Goal: Task Accomplishment & Management: Use online tool/utility

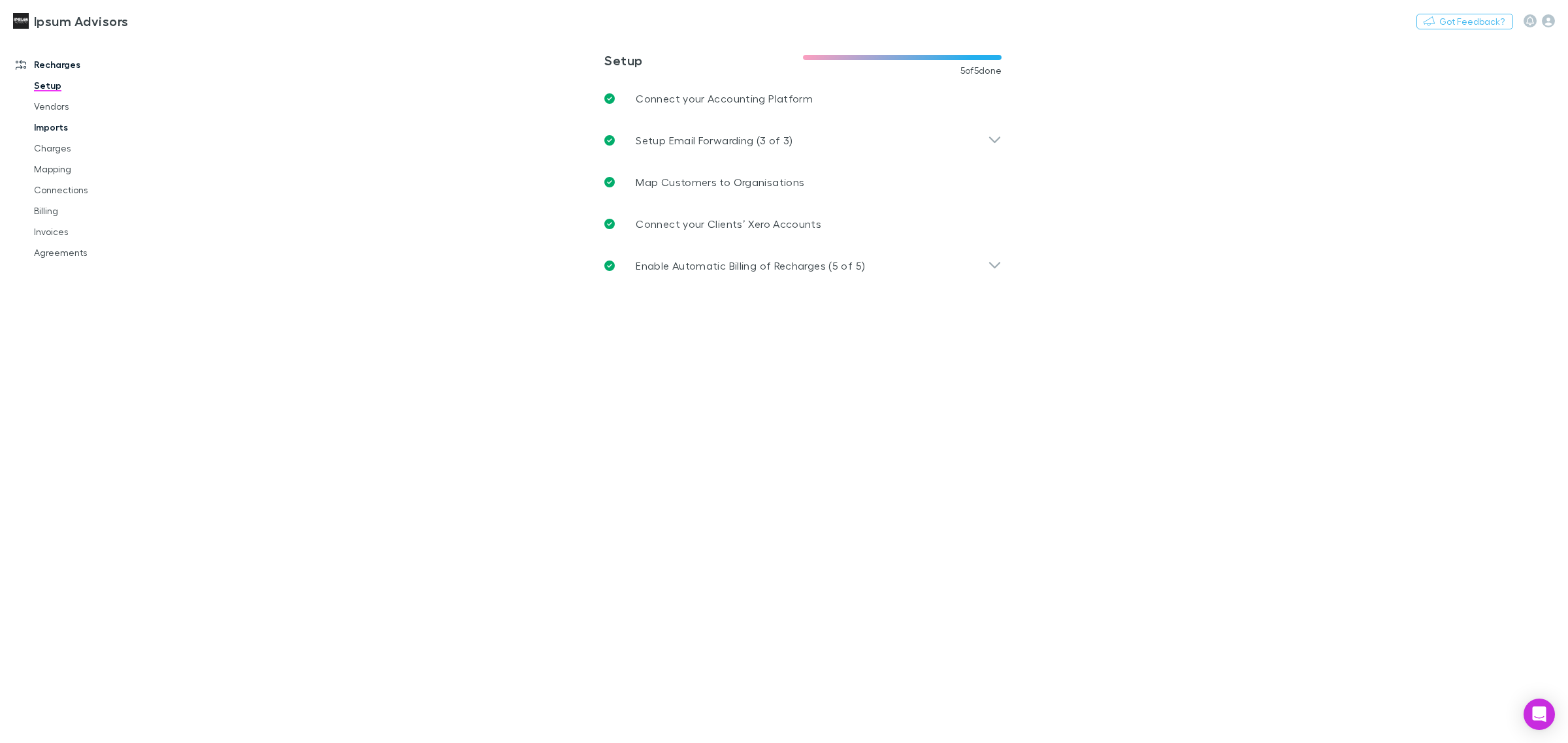
click at [51, 121] on link "Imports" at bounding box center [102, 128] width 163 height 21
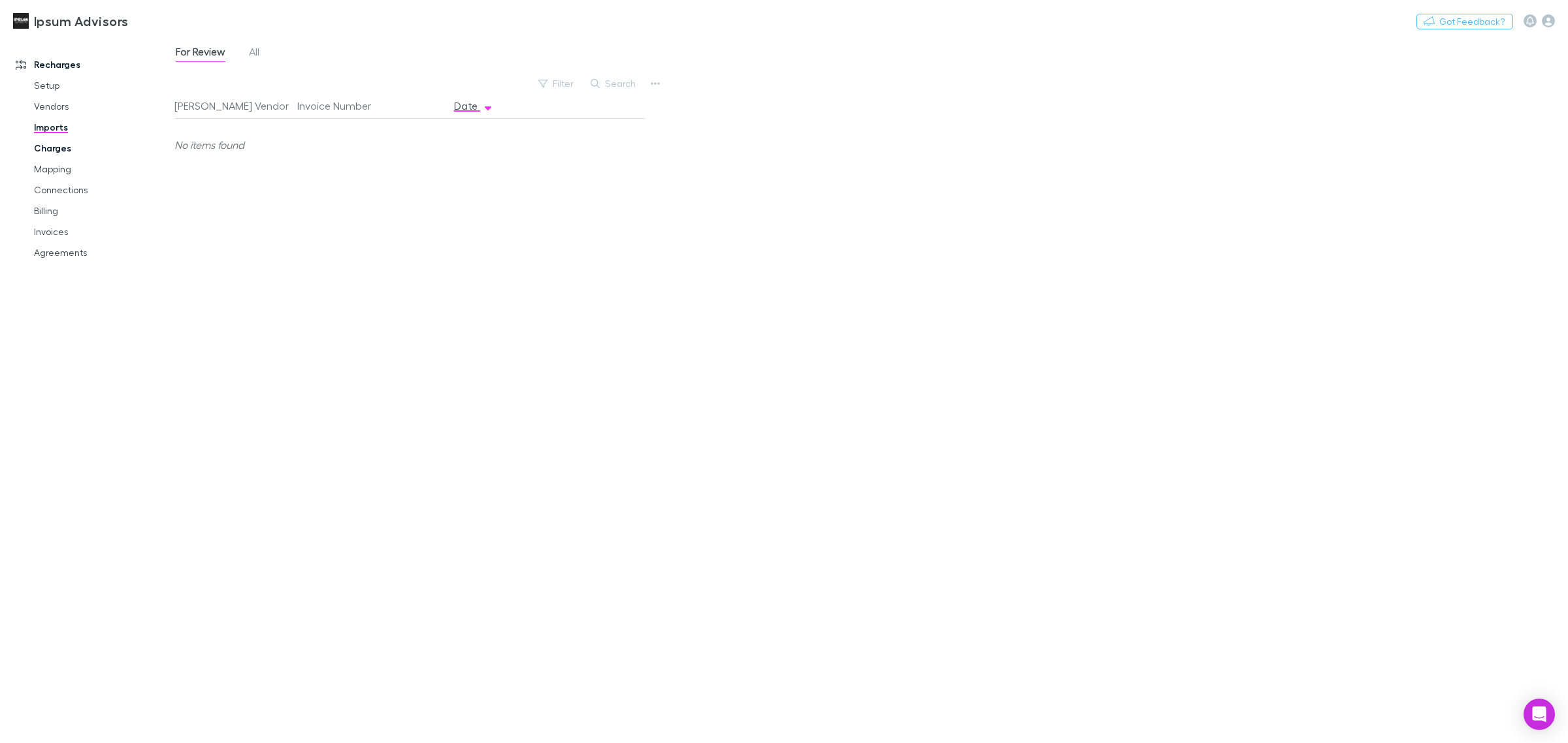
click at [56, 142] on link "Charges" at bounding box center [102, 149] width 163 height 21
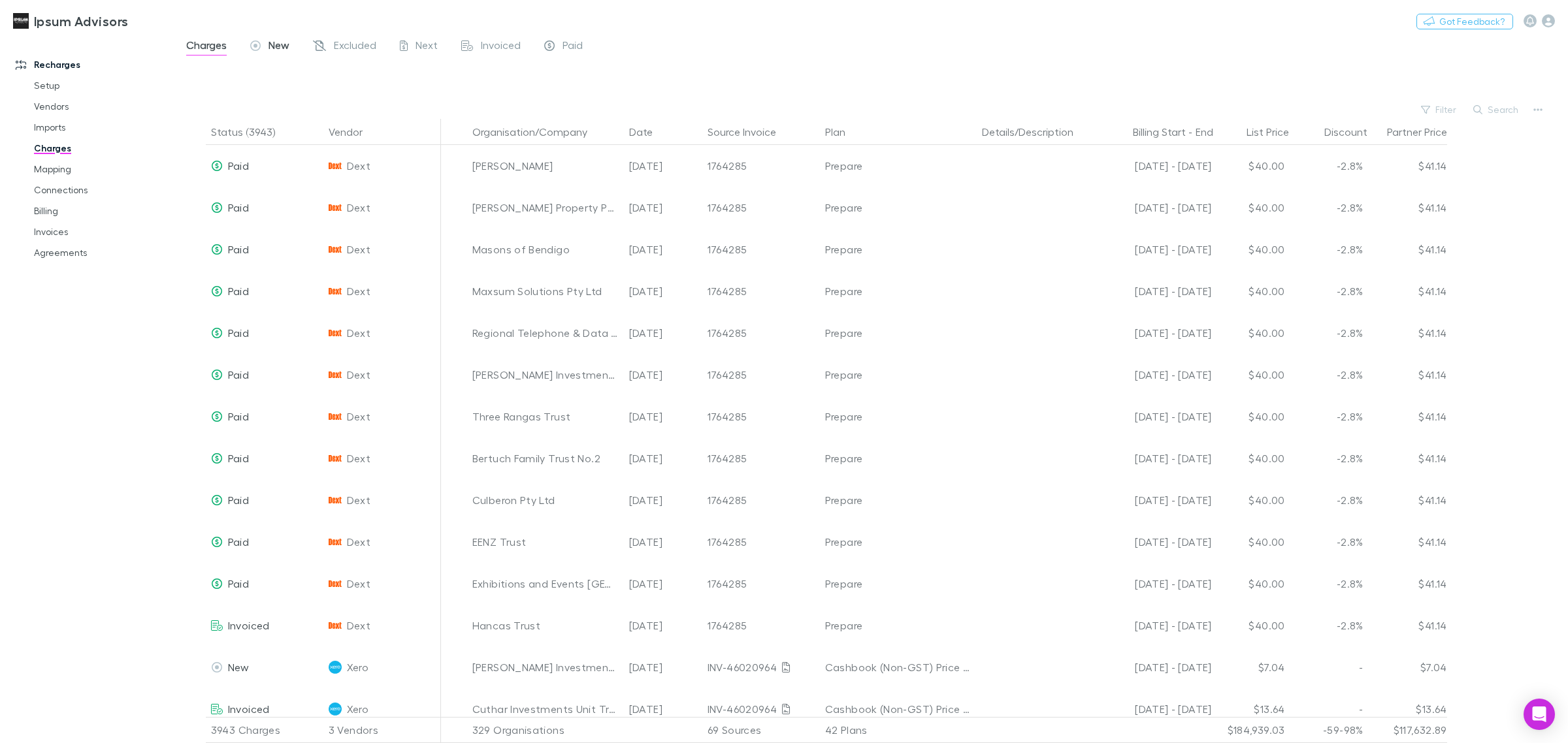
click at [279, 43] on span "New" at bounding box center [279, 47] width 21 height 17
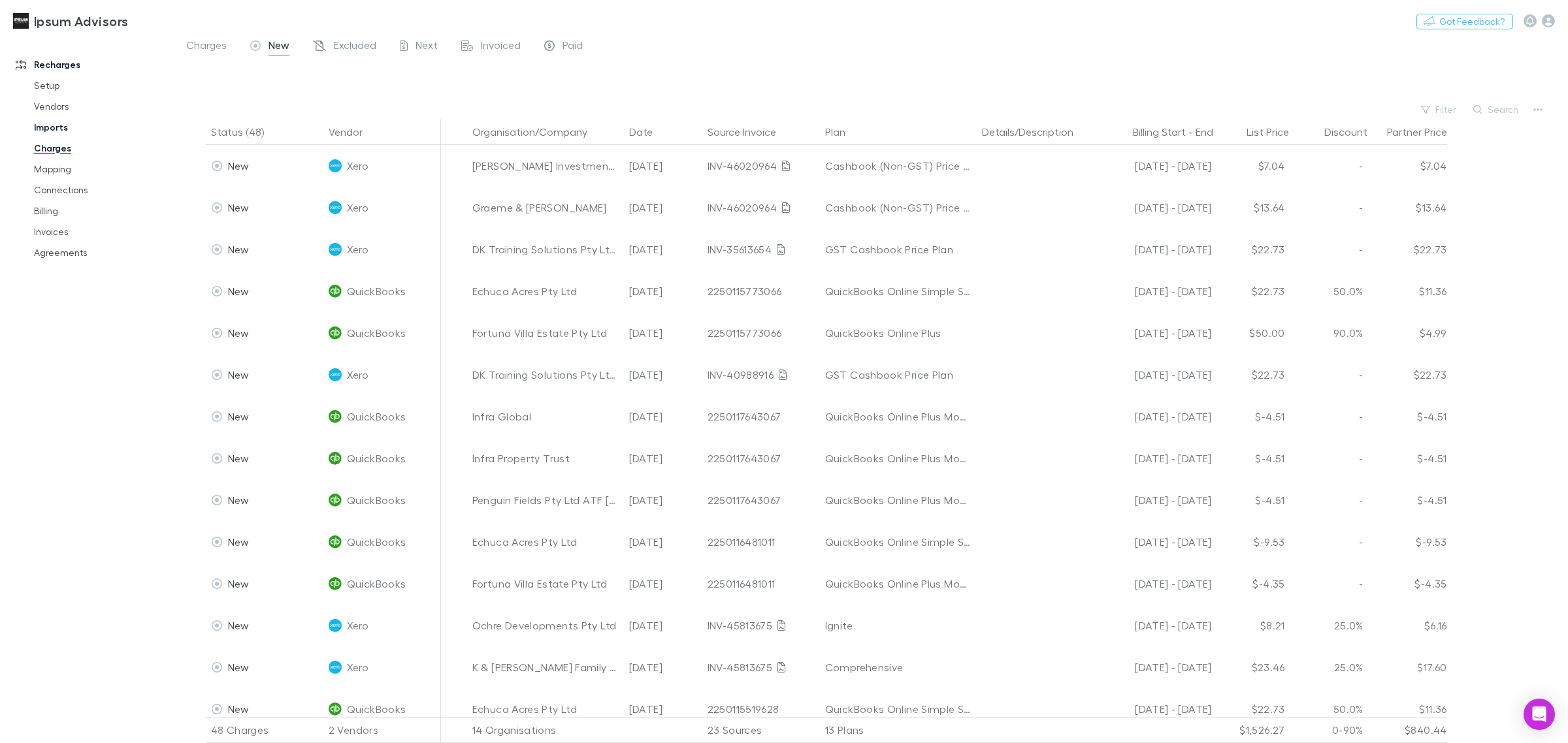
click at [47, 120] on link "Imports" at bounding box center [102, 128] width 163 height 21
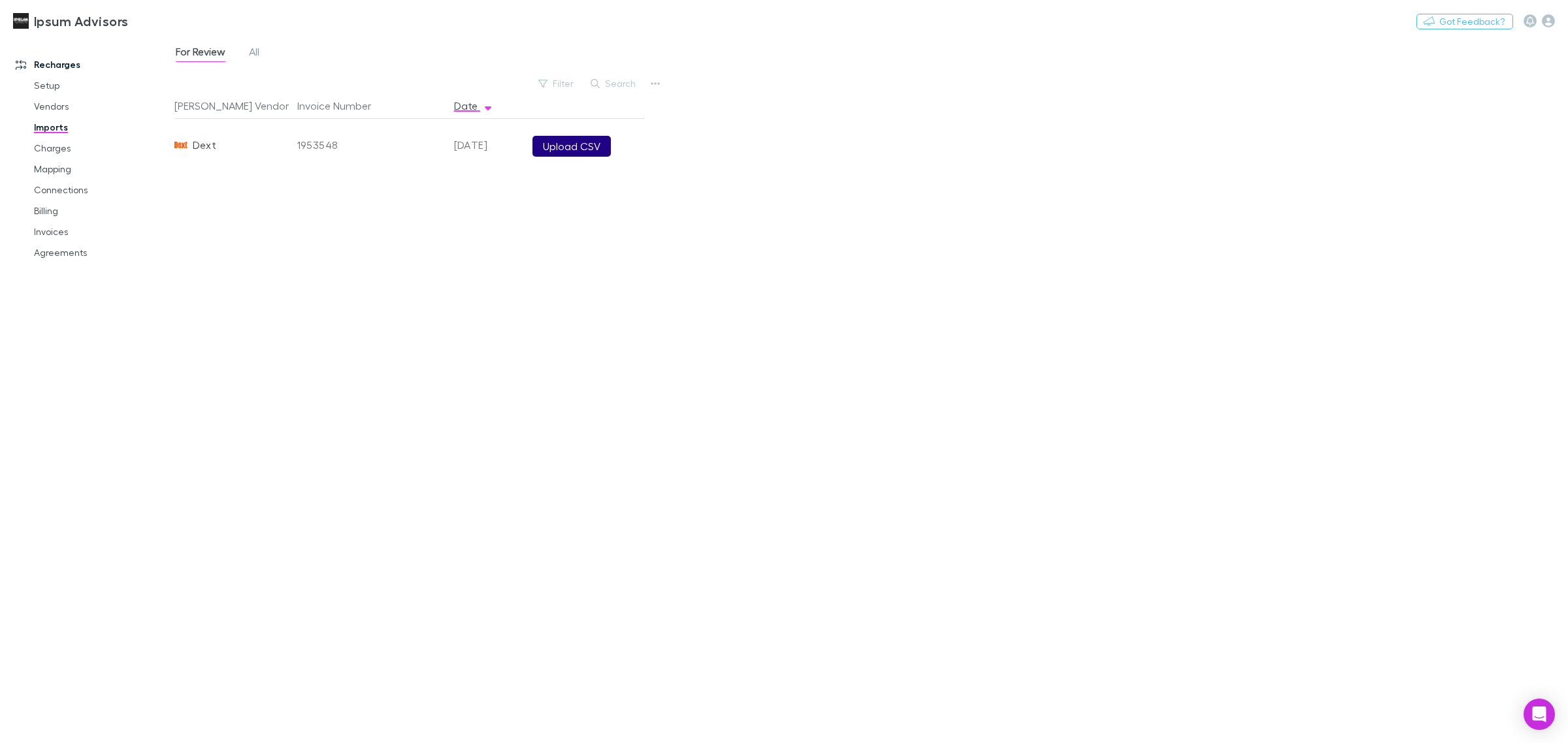
click at [587, 150] on button "Upload CSV" at bounding box center [572, 146] width 79 height 21
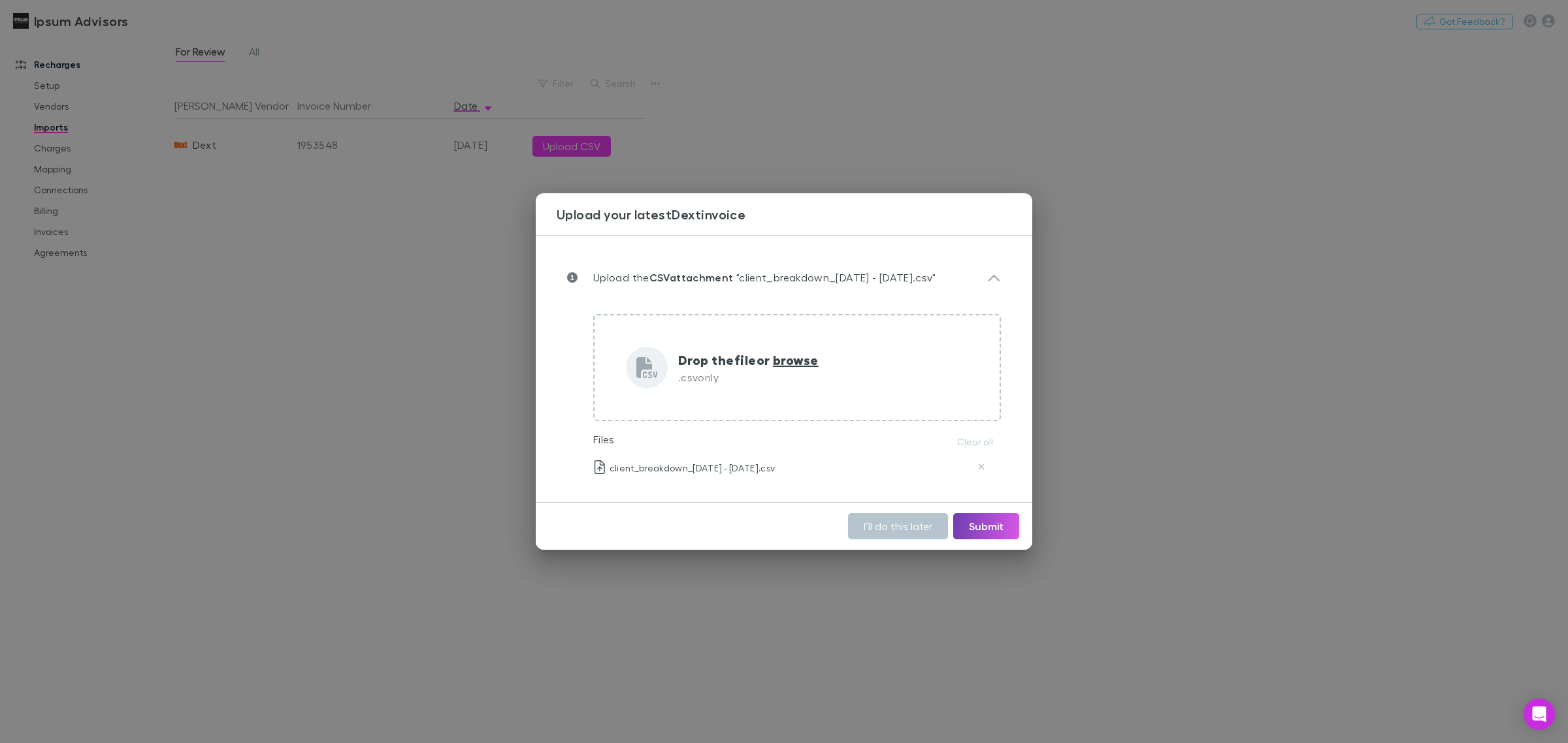
click at [988, 525] on button "Submit" at bounding box center [986, 526] width 66 height 27
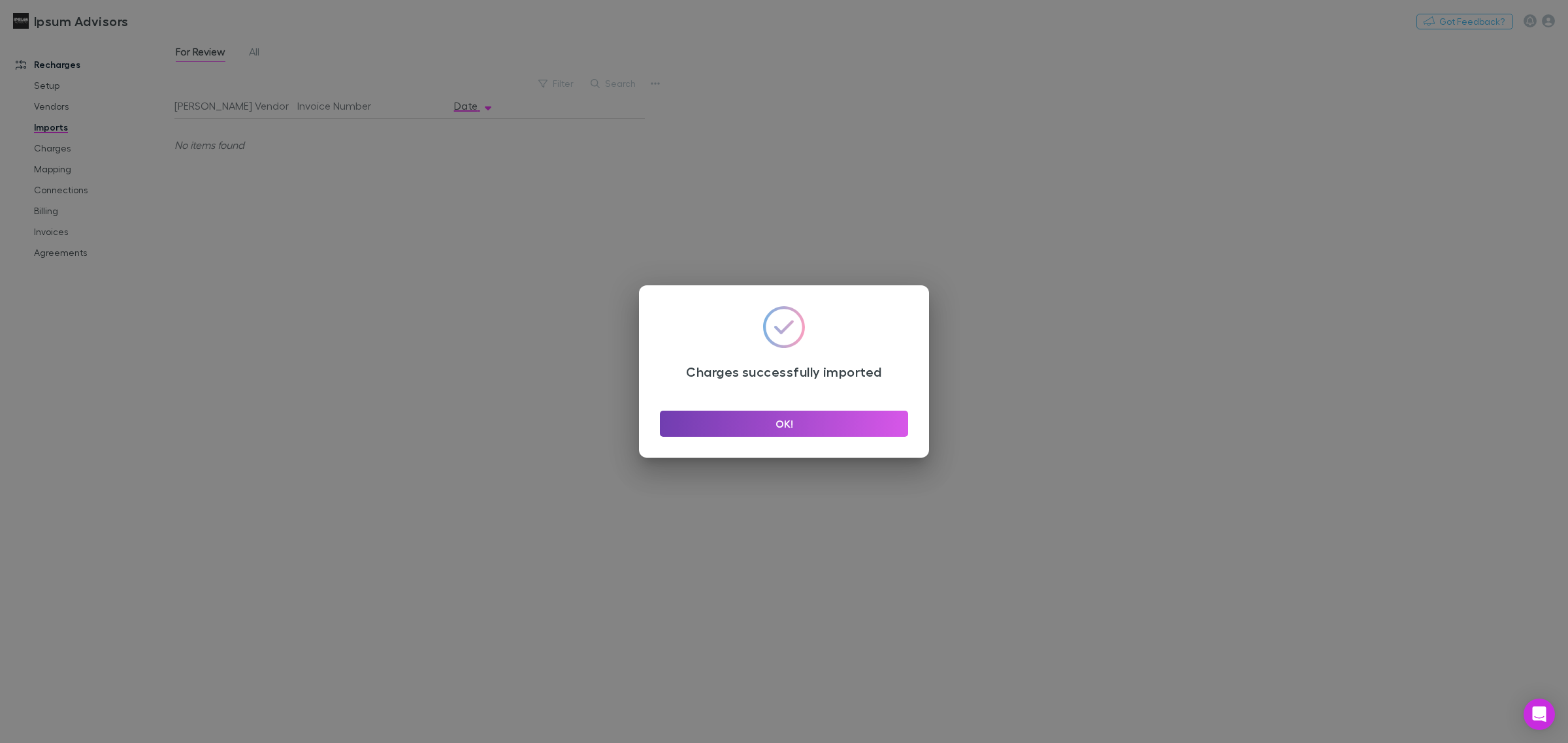
click at [804, 427] on button "OK!" at bounding box center [784, 423] width 248 height 27
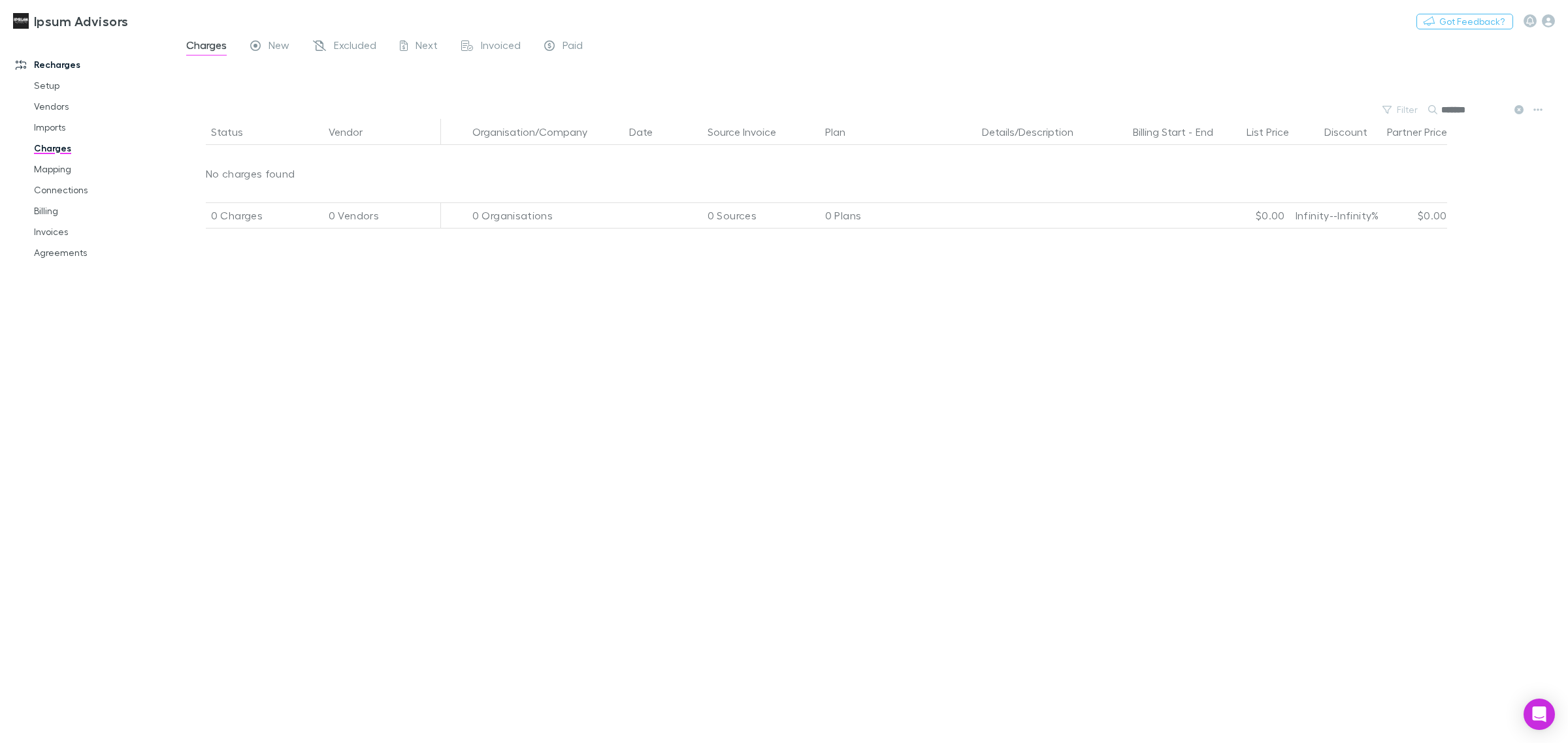
click at [272, 34] on div "Ipsum Advisors Nothing Got Feedback?" at bounding box center [784, 21] width 1568 height 42
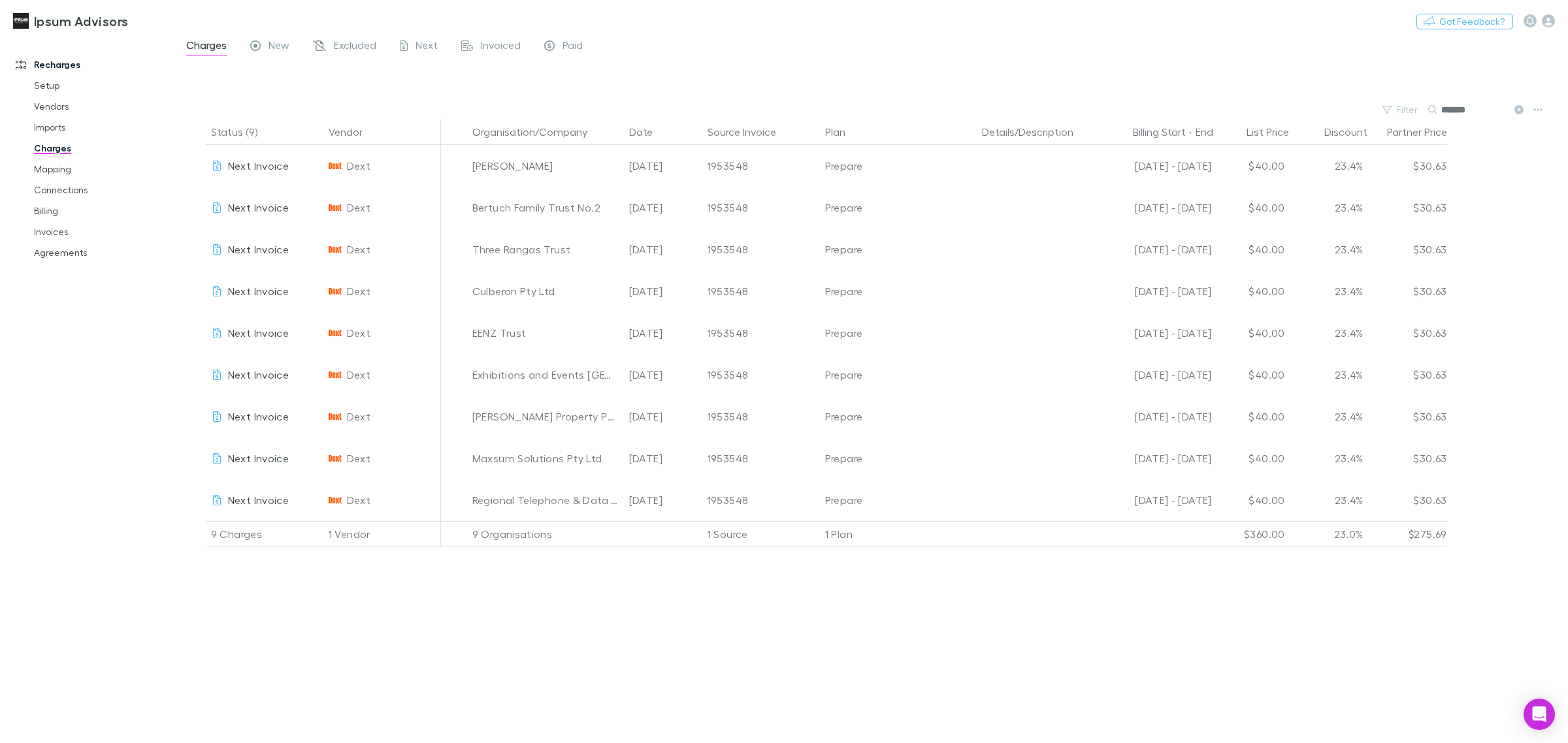
click at [211, 40] on span "Charges" at bounding box center [207, 47] width 40 height 17
click at [266, 43] on div "New" at bounding box center [269, 47] width 39 height 17
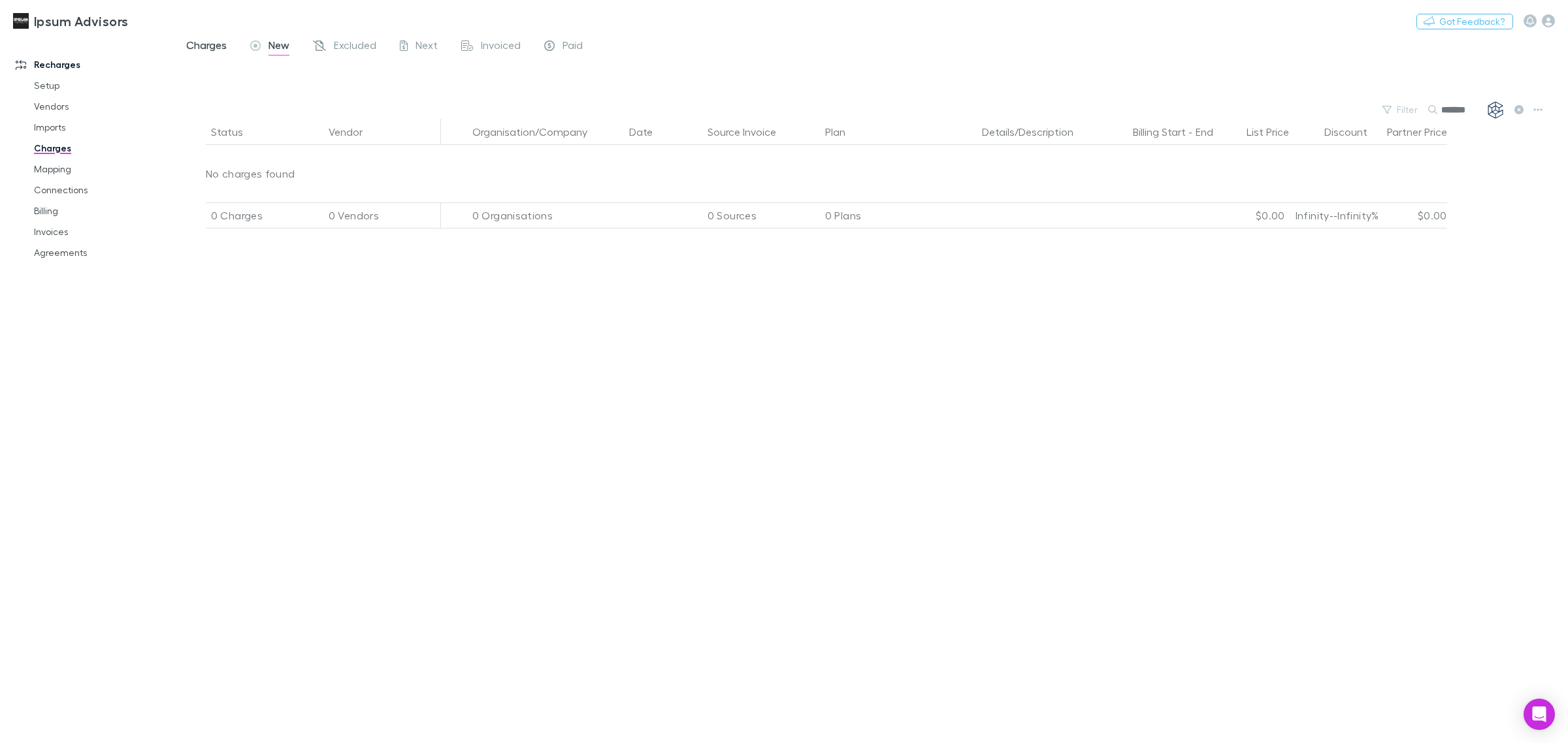
click at [215, 43] on span "Charges" at bounding box center [207, 47] width 40 height 17
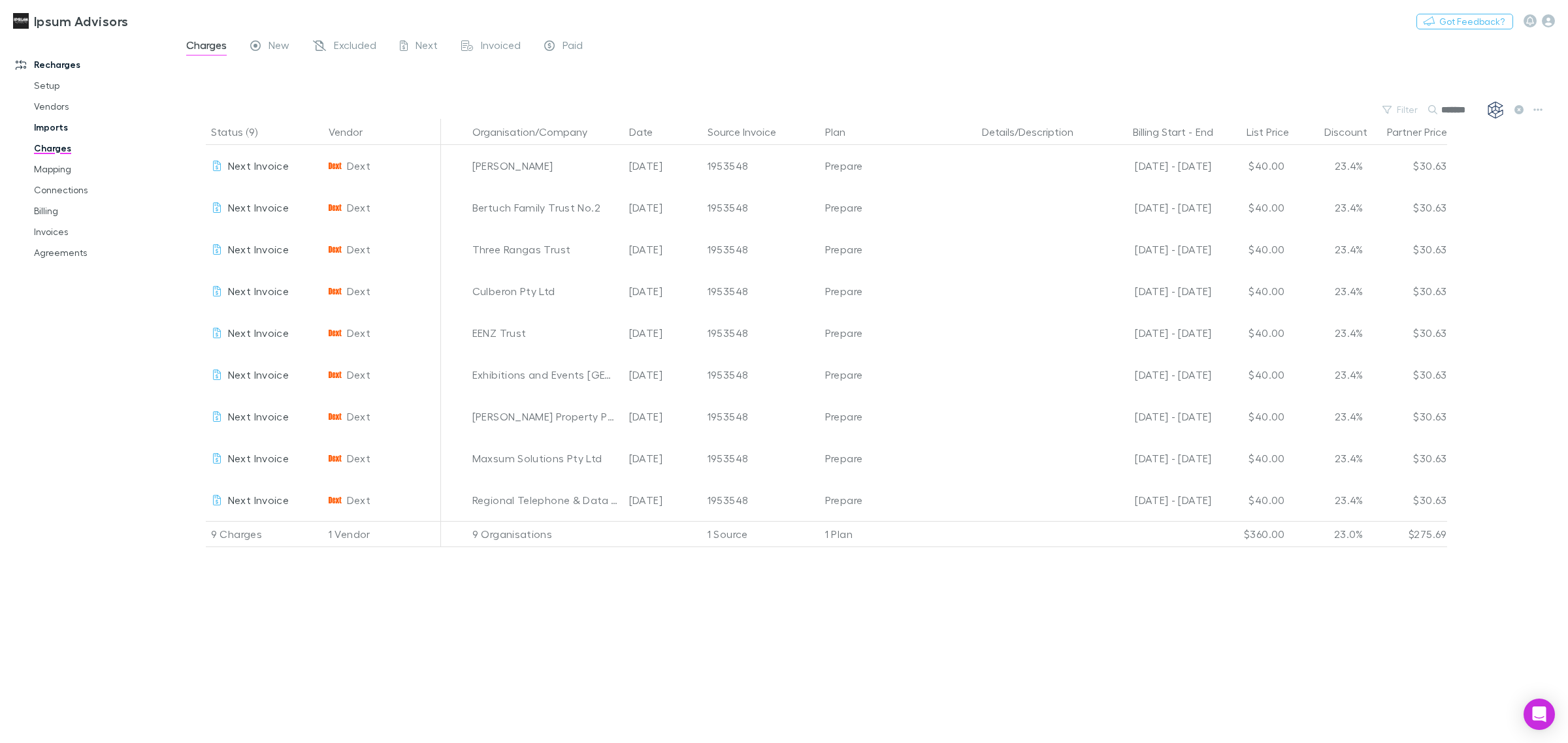
click at [68, 128] on link "Imports" at bounding box center [102, 128] width 163 height 21
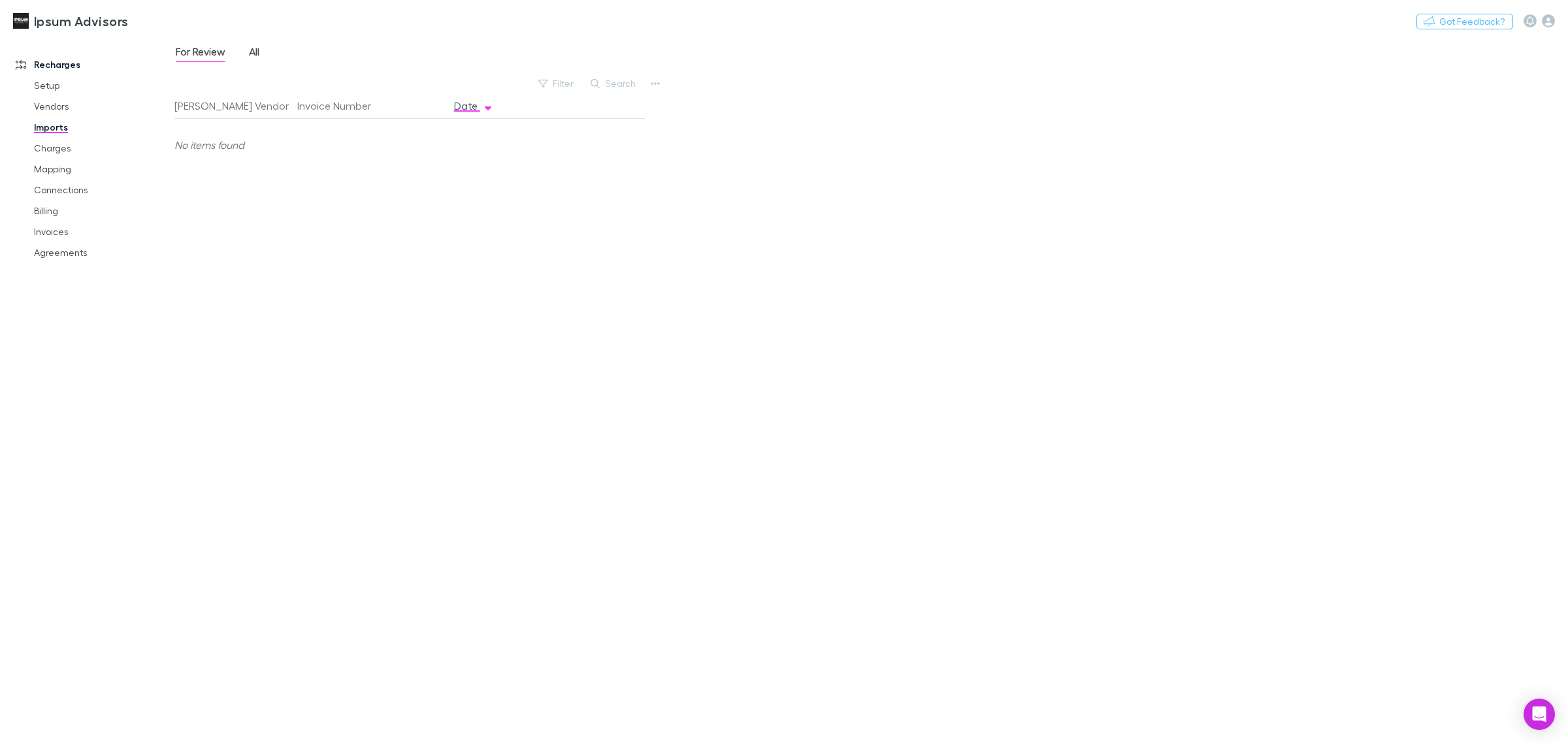
click at [260, 57] on span "All" at bounding box center [254, 53] width 10 height 17
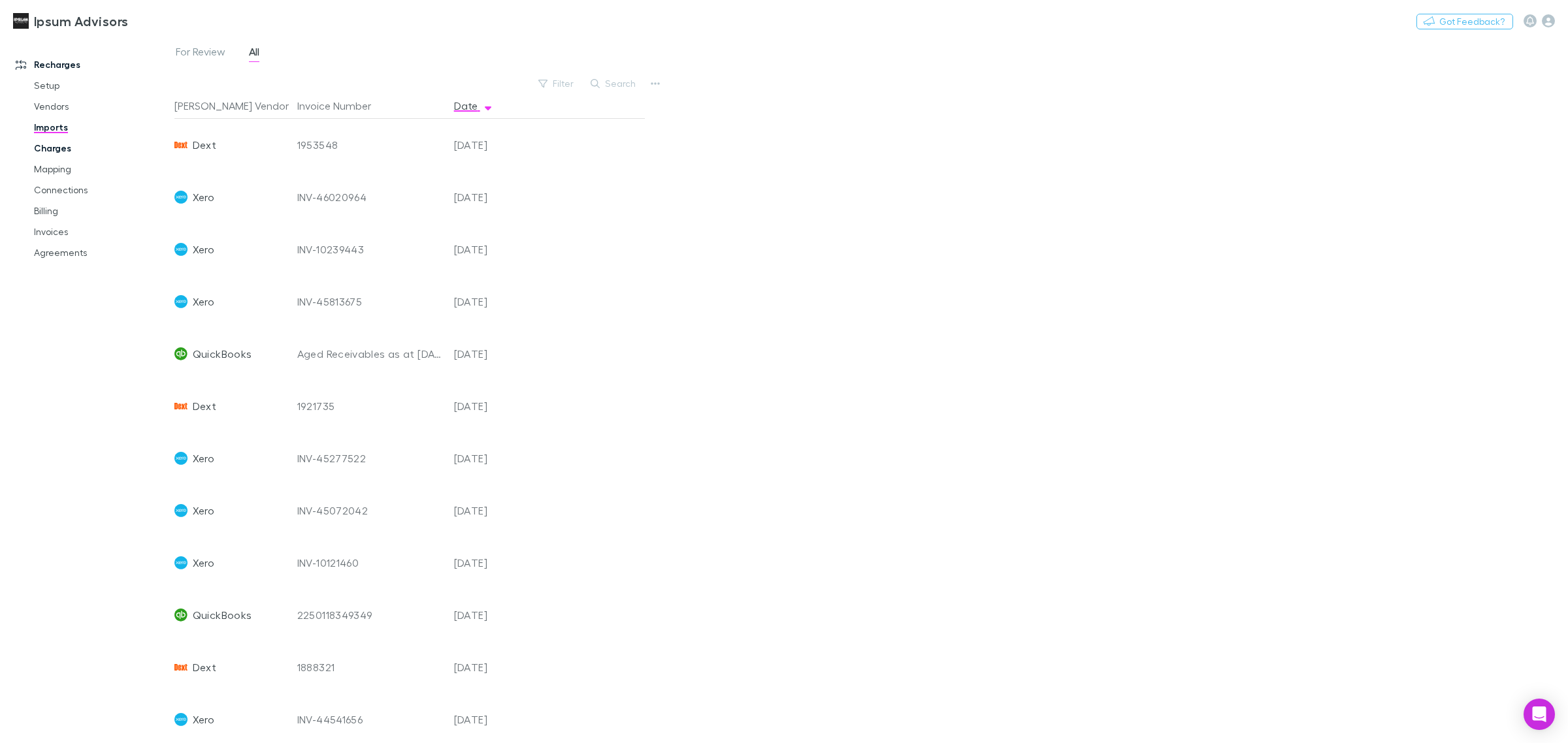
click at [51, 142] on link "Charges" at bounding box center [102, 149] width 163 height 21
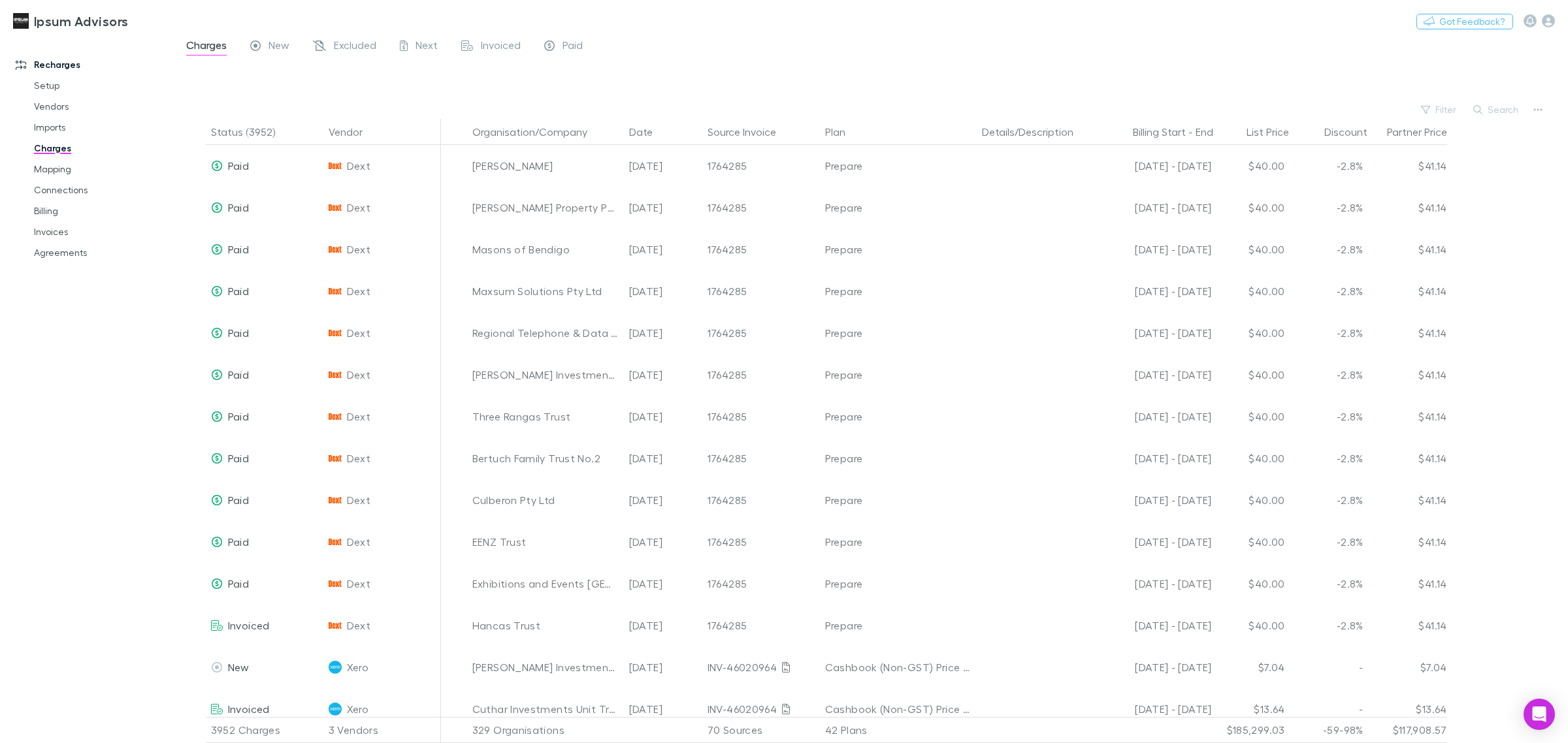
click at [1488, 106] on button "Search" at bounding box center [1496, 110] width 59 height 16
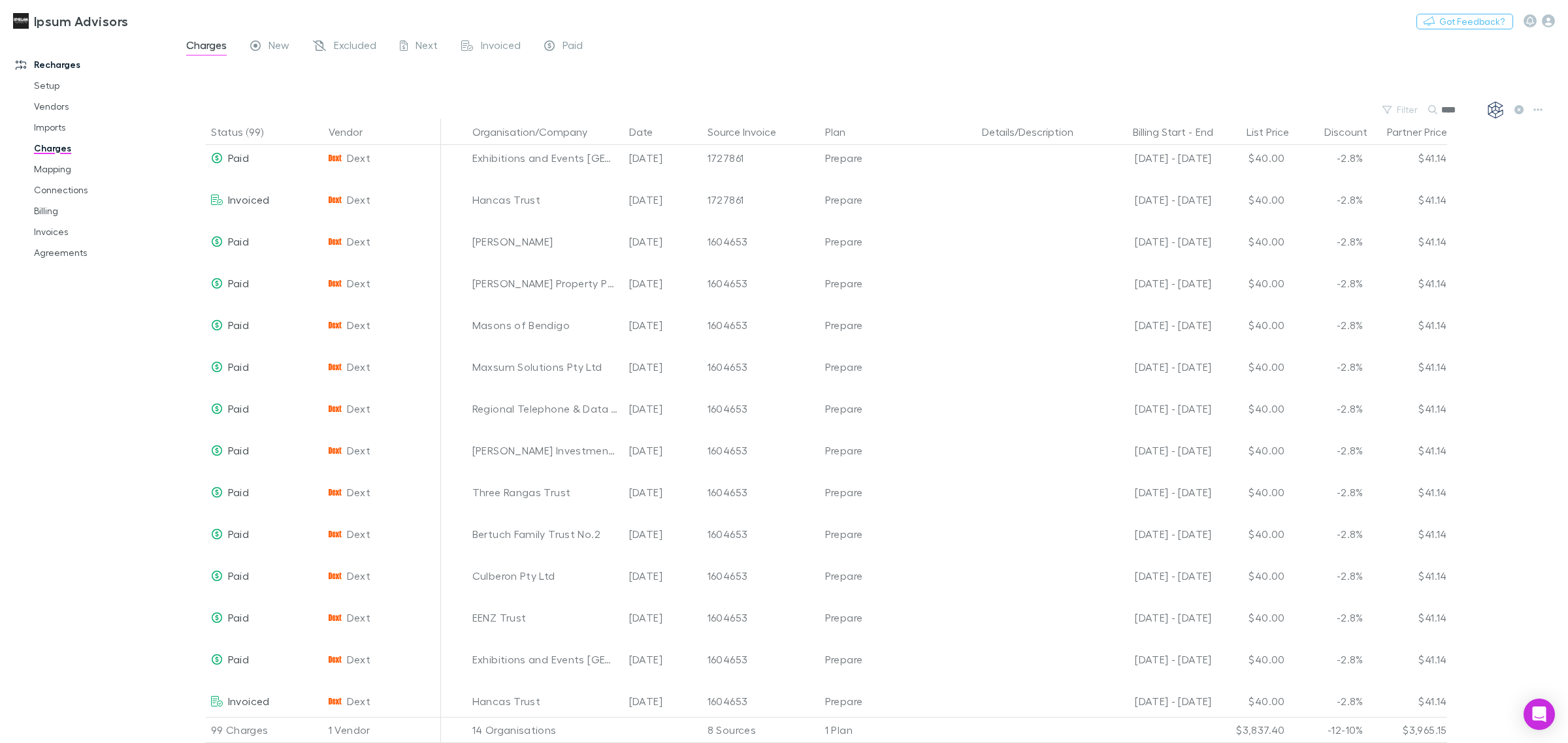
scroll to position [1959, 0]
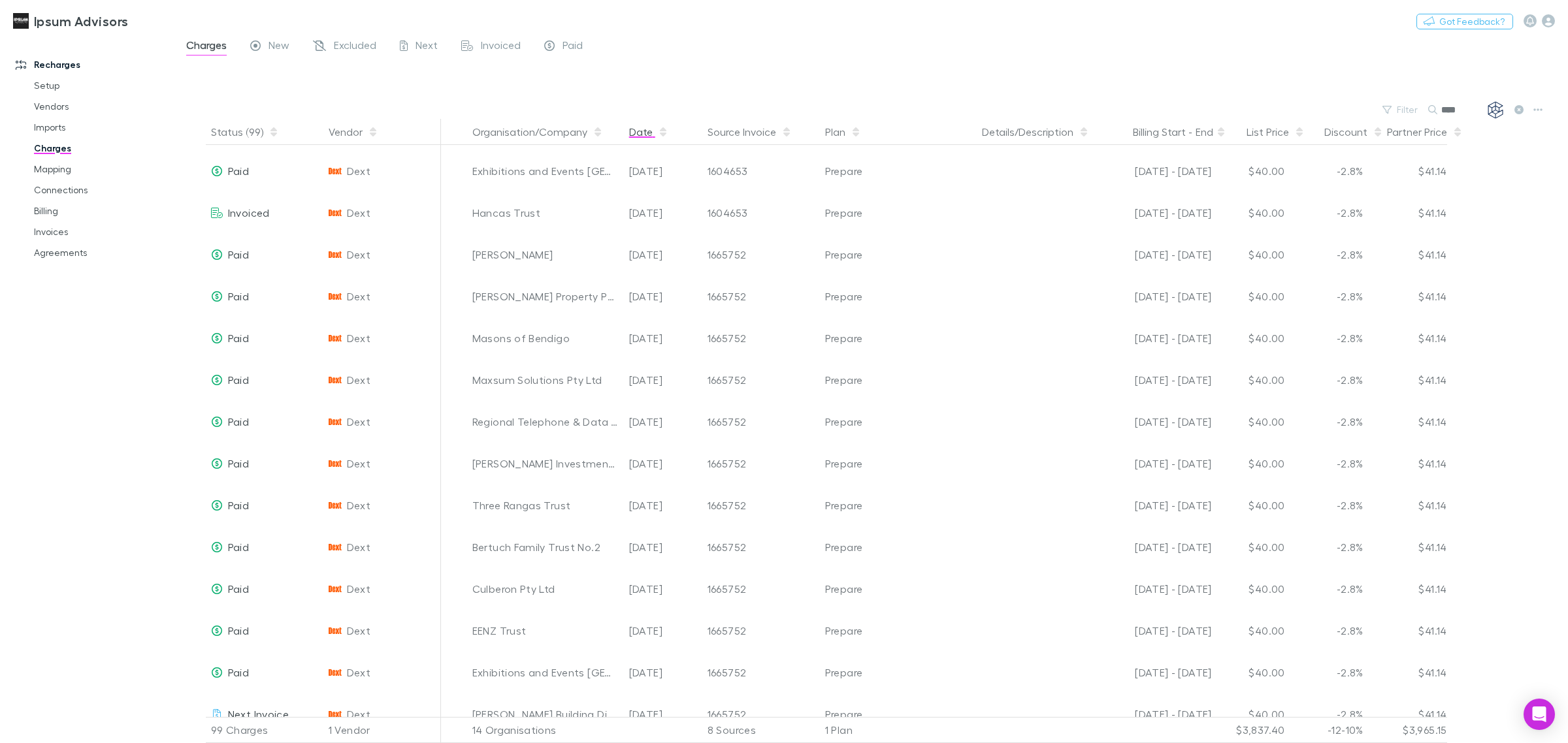
type input "****"
click at [645, 135] on button "Date" at bounding box center [649, 132] width 39 height 27
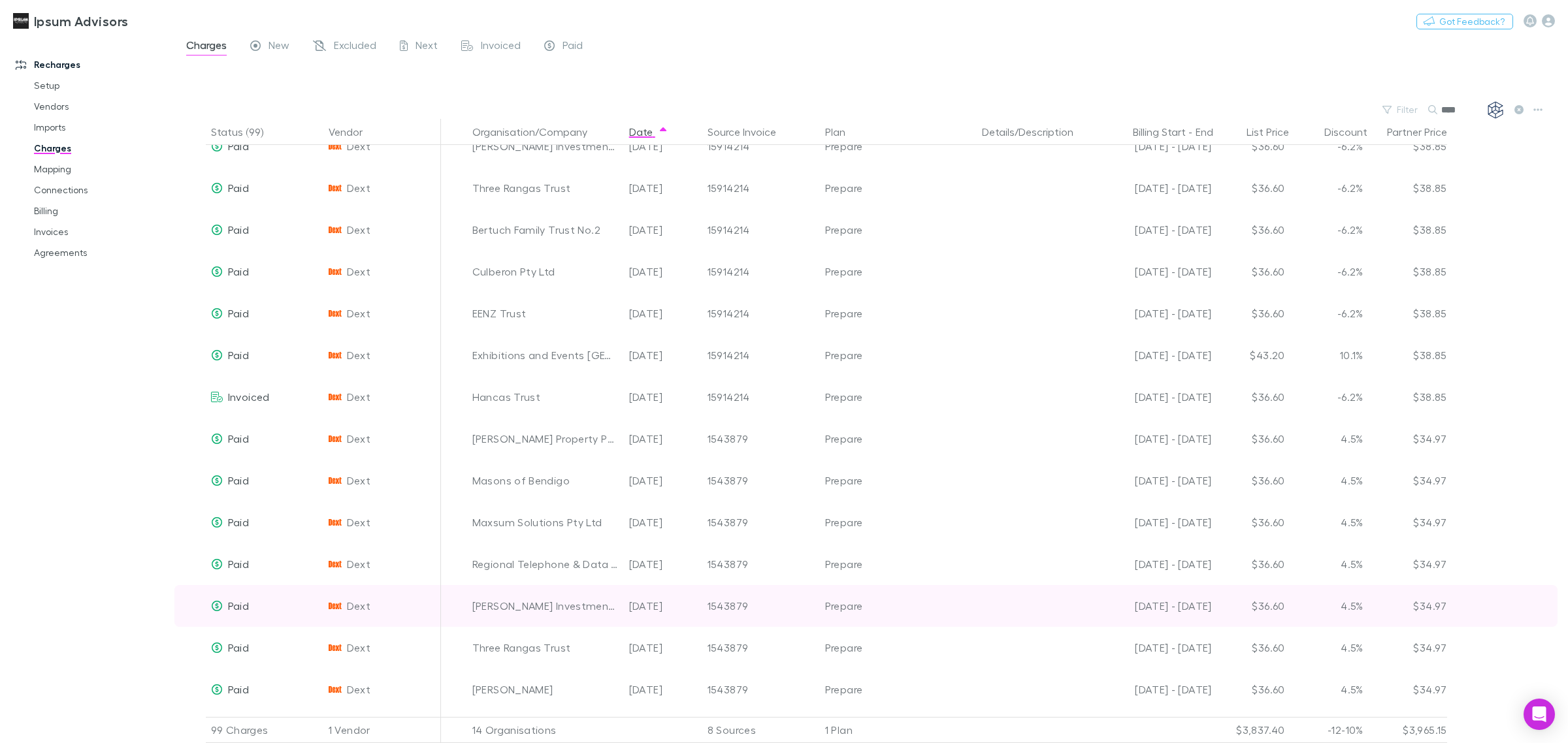
scroll to position [0, 0]
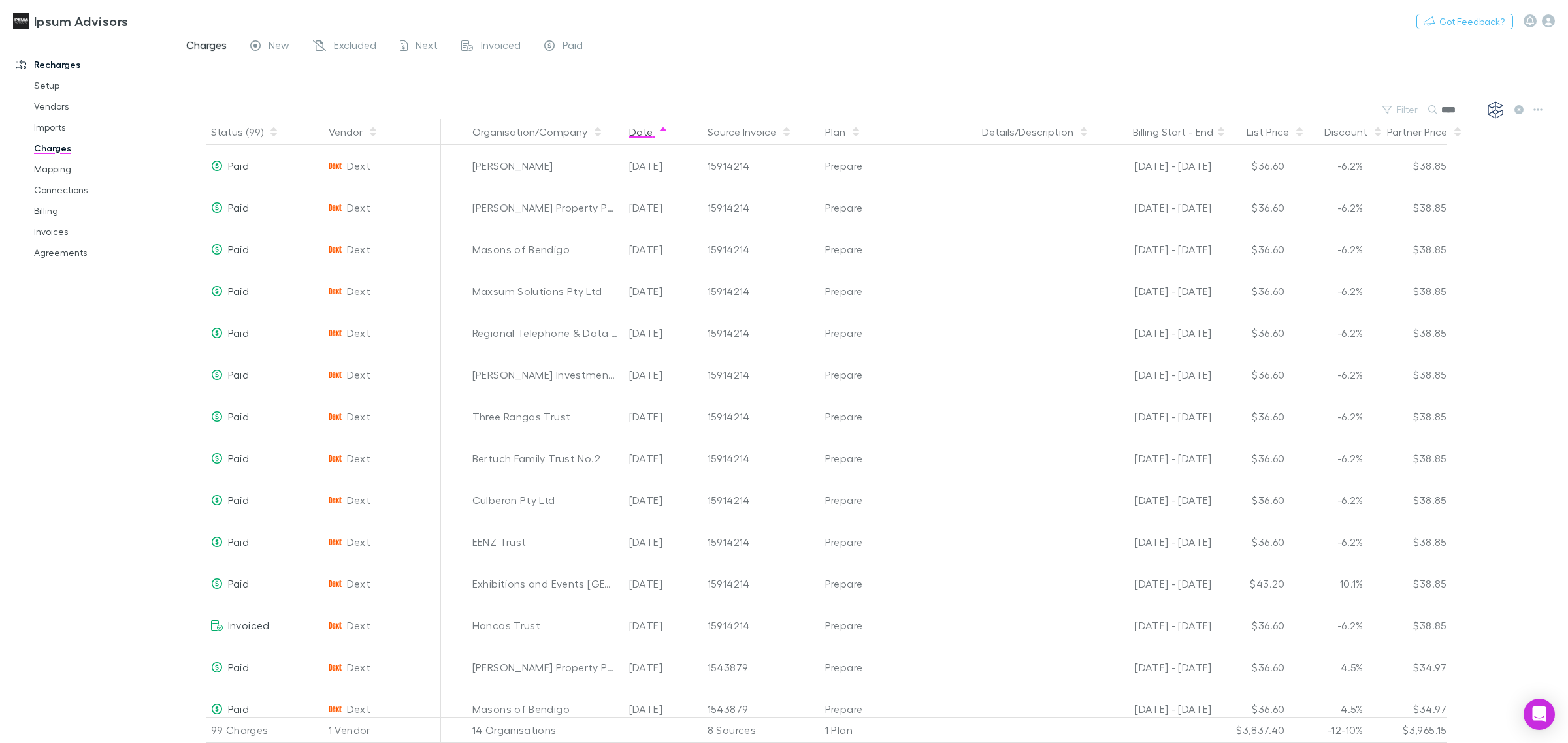
click at [637, 132] on button "Date" at bounding box center [649, 132] width 39 height 27
click at [286, 43] on span "New" at bounding box center [279, 47] width 21 height 17
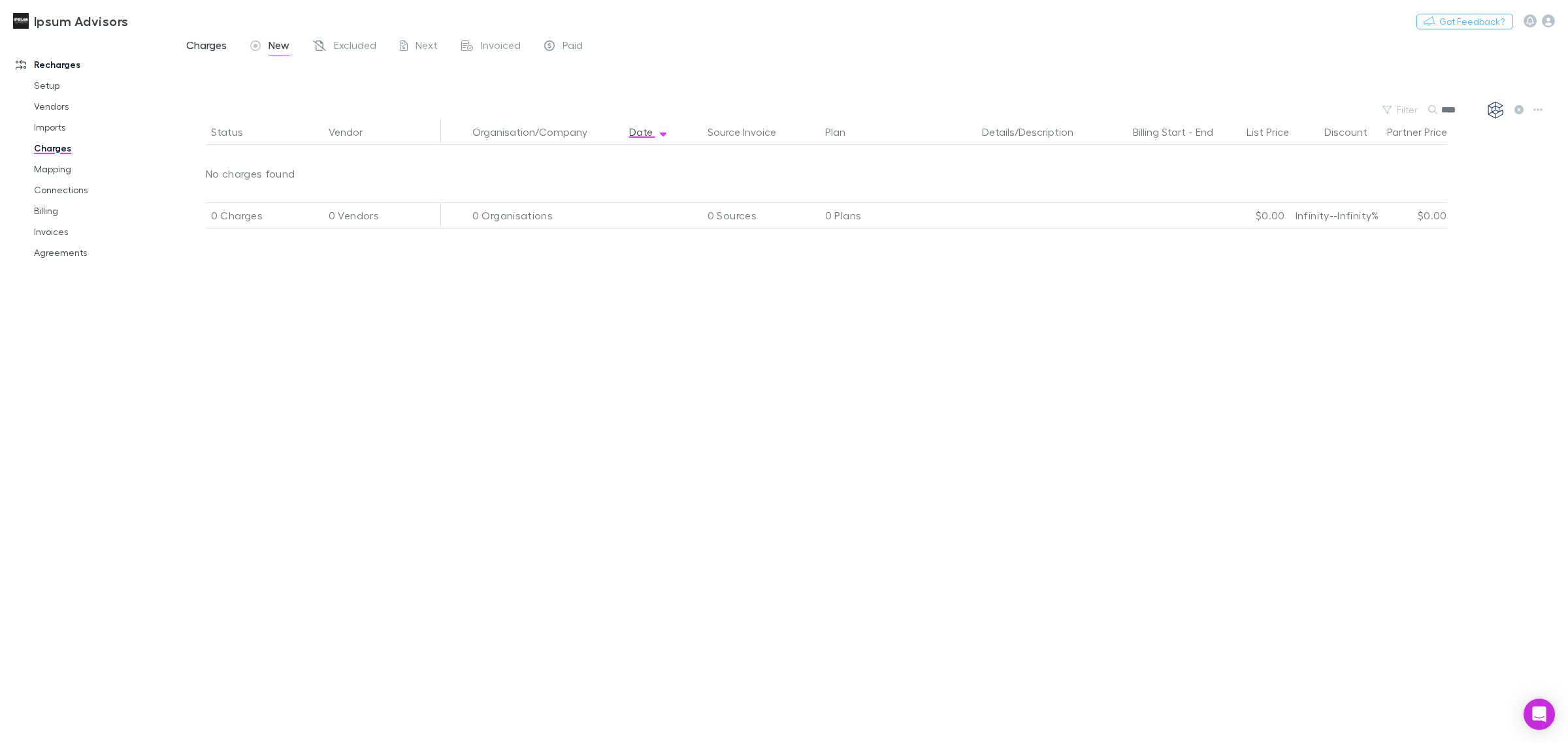
click at [207, 44] on span "Charges" at bounding box center [207, 47] width 40 height 17
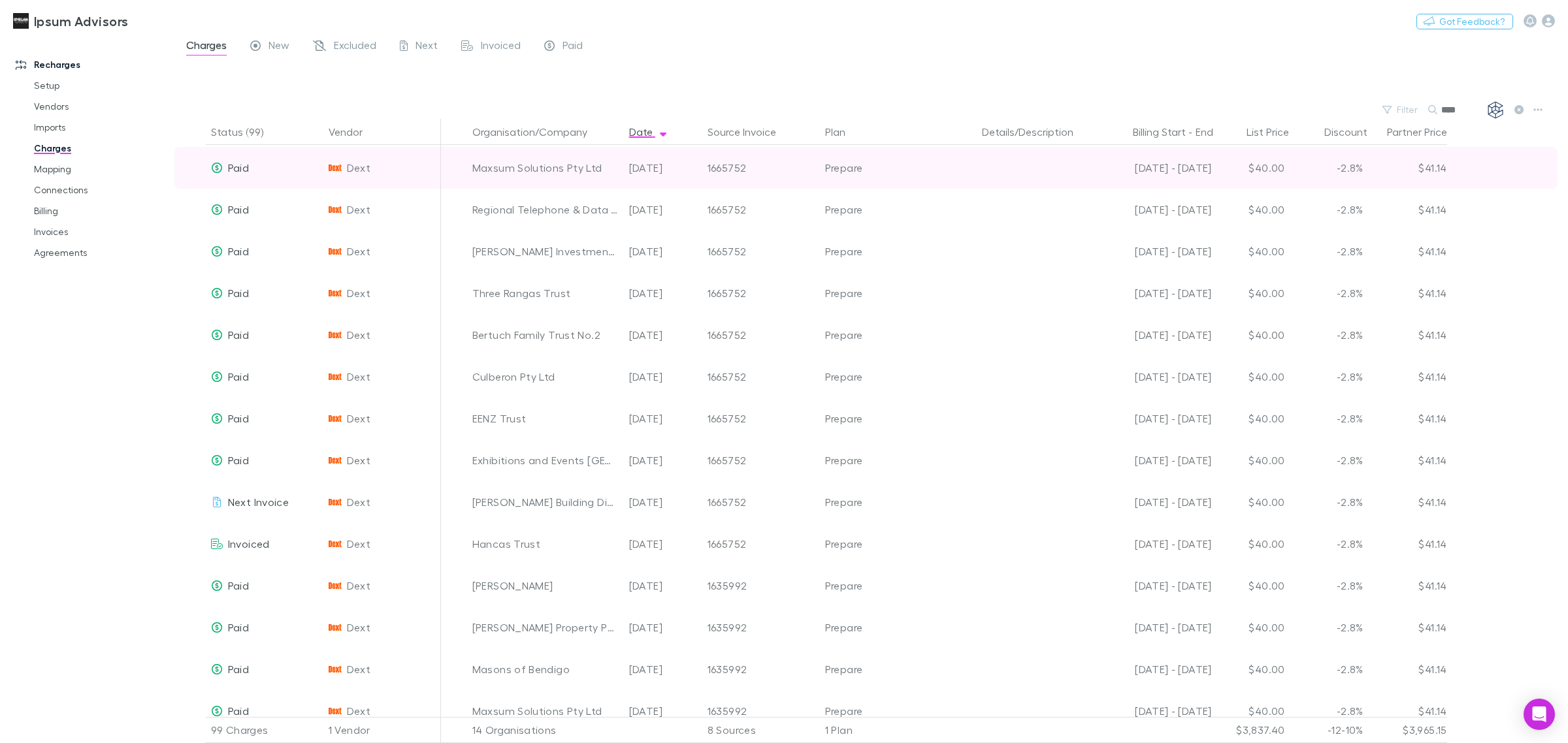
scroll to position [1469, 0]
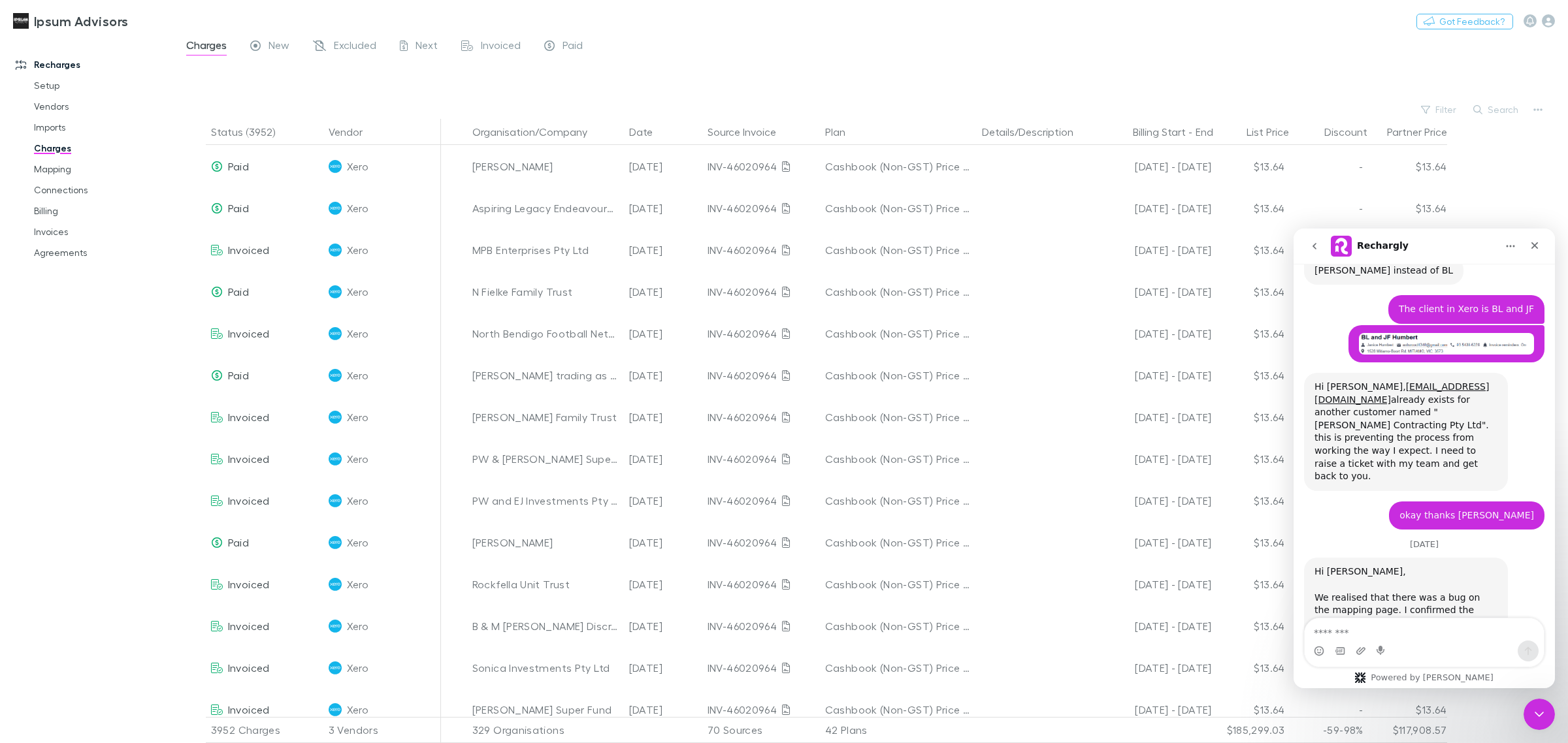
scroll to position [1306, 0]
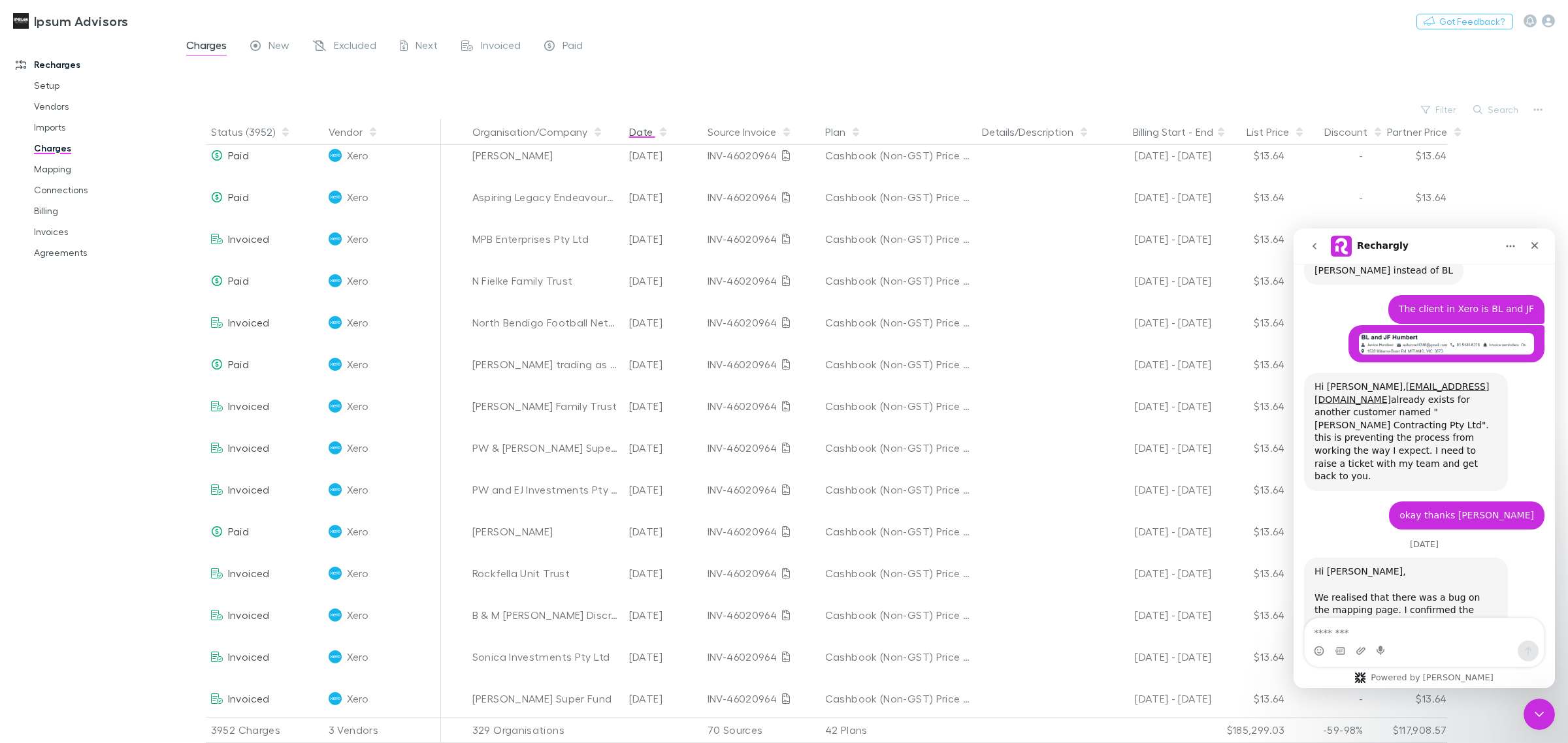
click at [660, 131] on icon "button" at bounding box center [663, 132] width 6 height 10
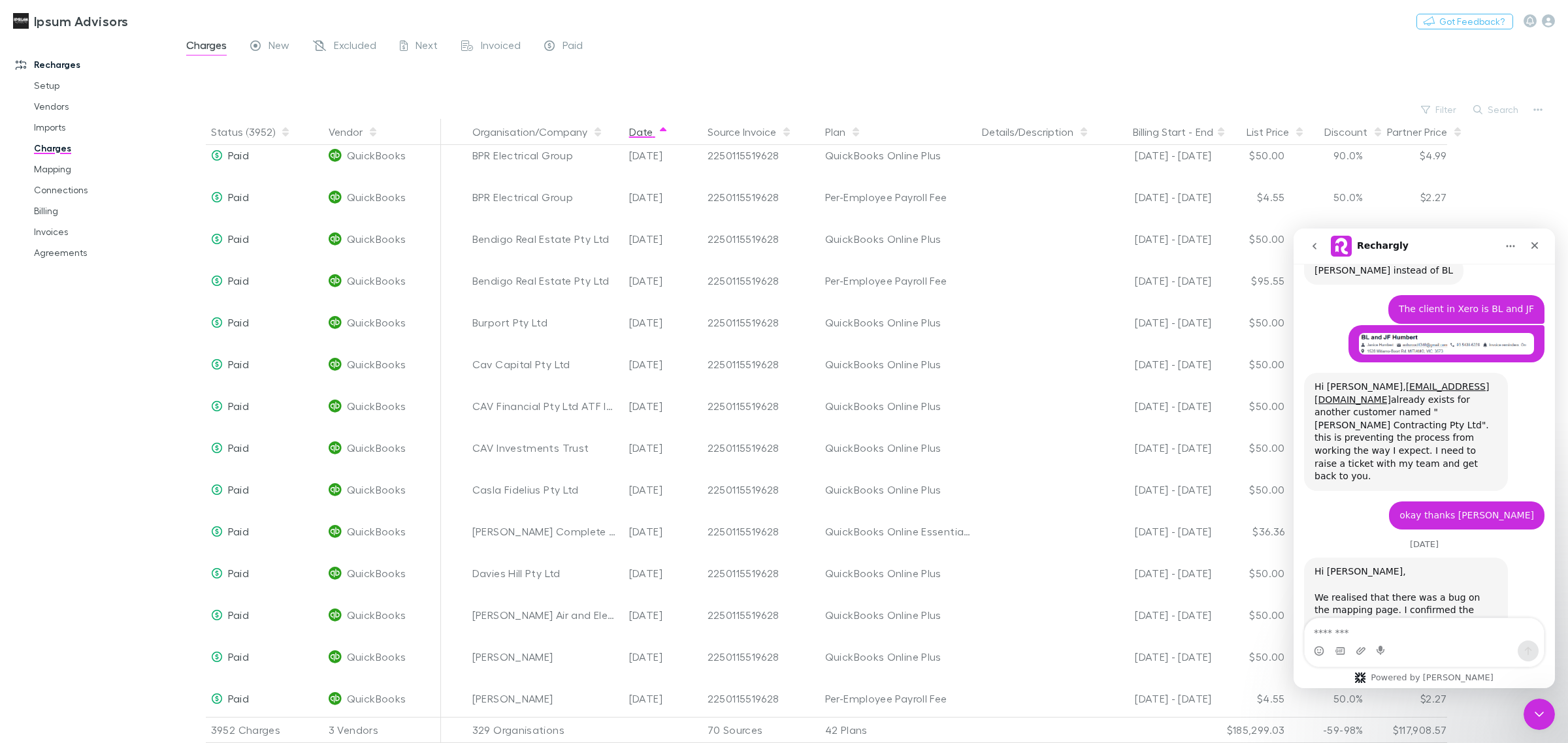
click at [660, 133] on icon "button" at bounding box center [663, 132] width 6 height 10
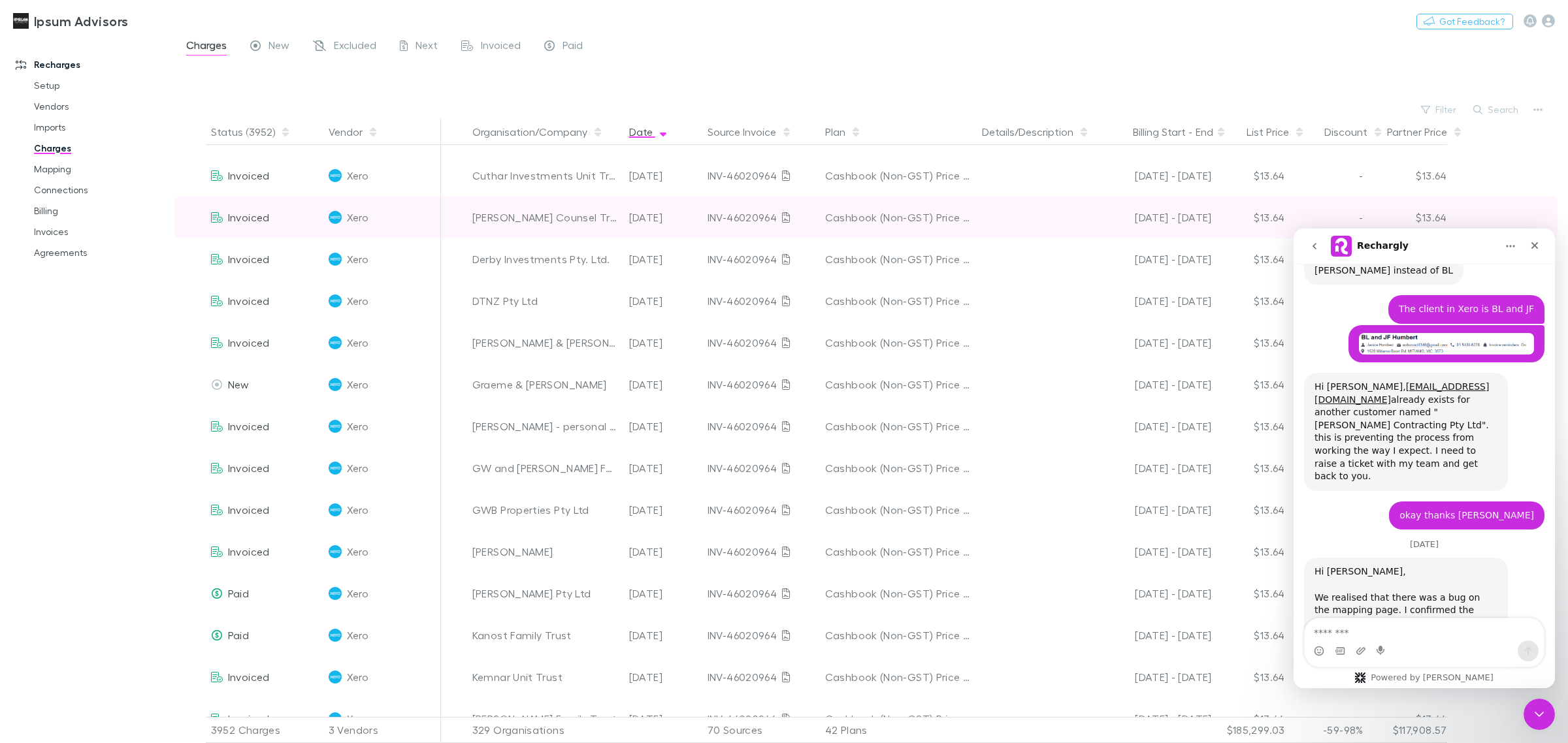
scroll to position [0, 0]
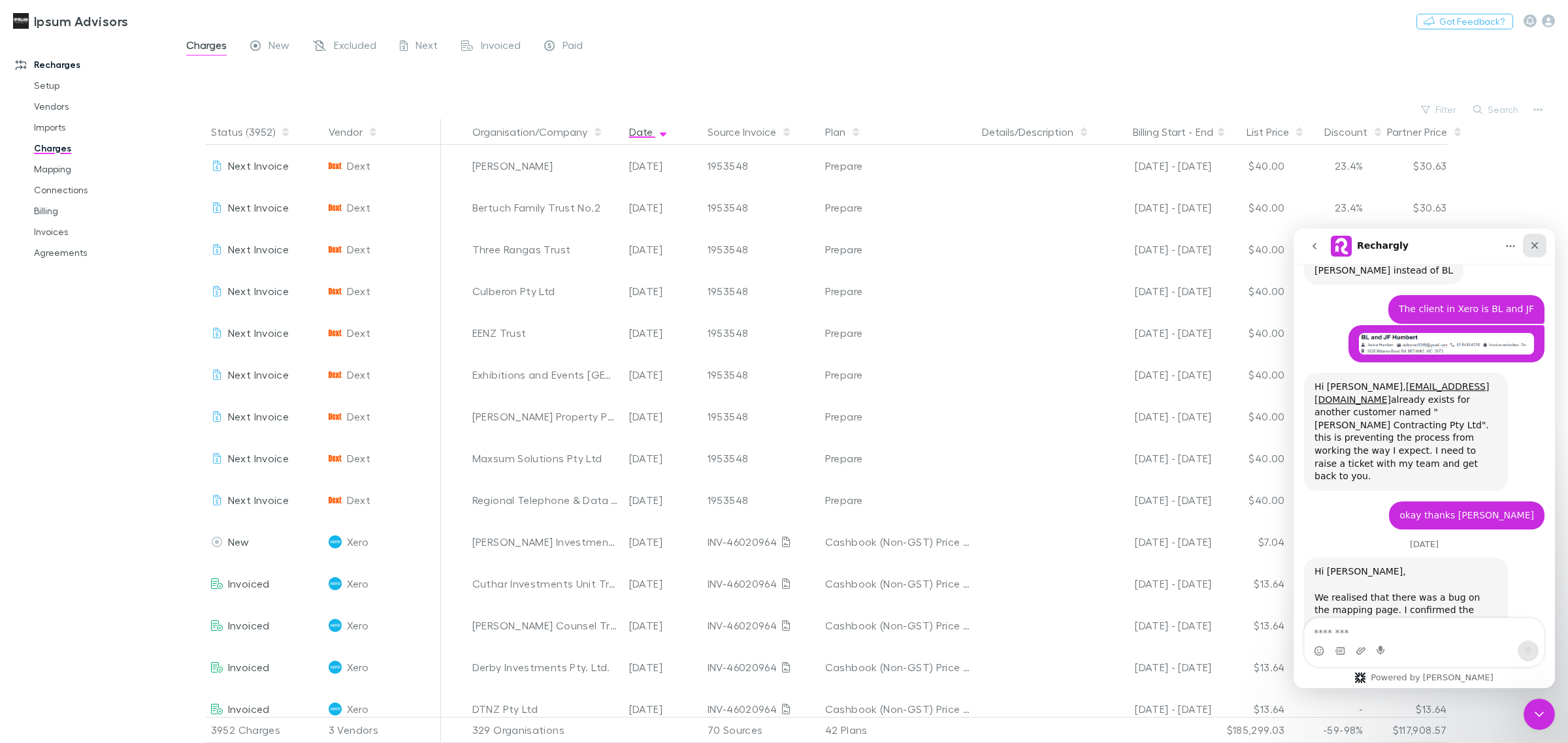
click at [1537, 247] on icon "Close" at bounding box center [1534, 245] width 10 height 10
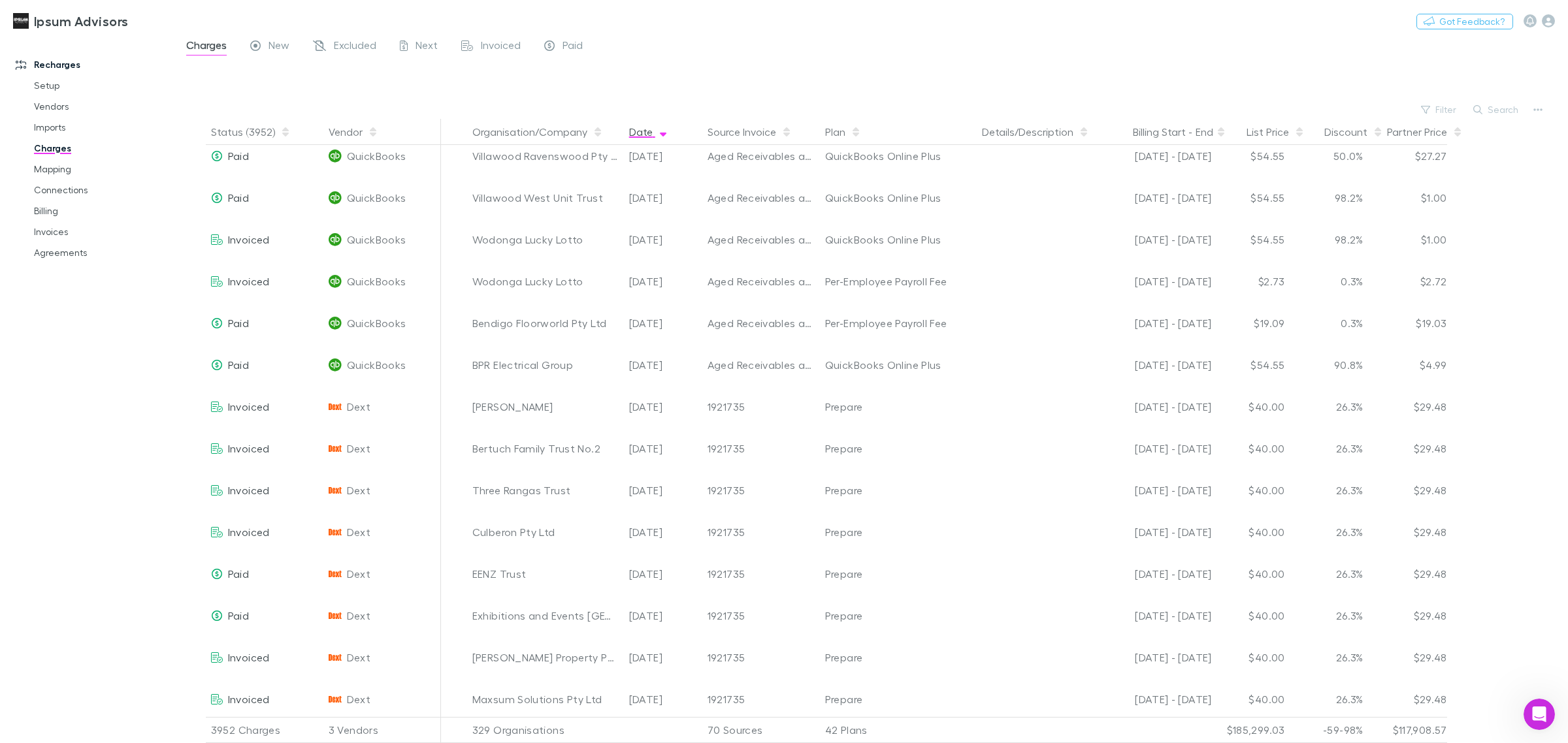
scroll to position [12163, 0]
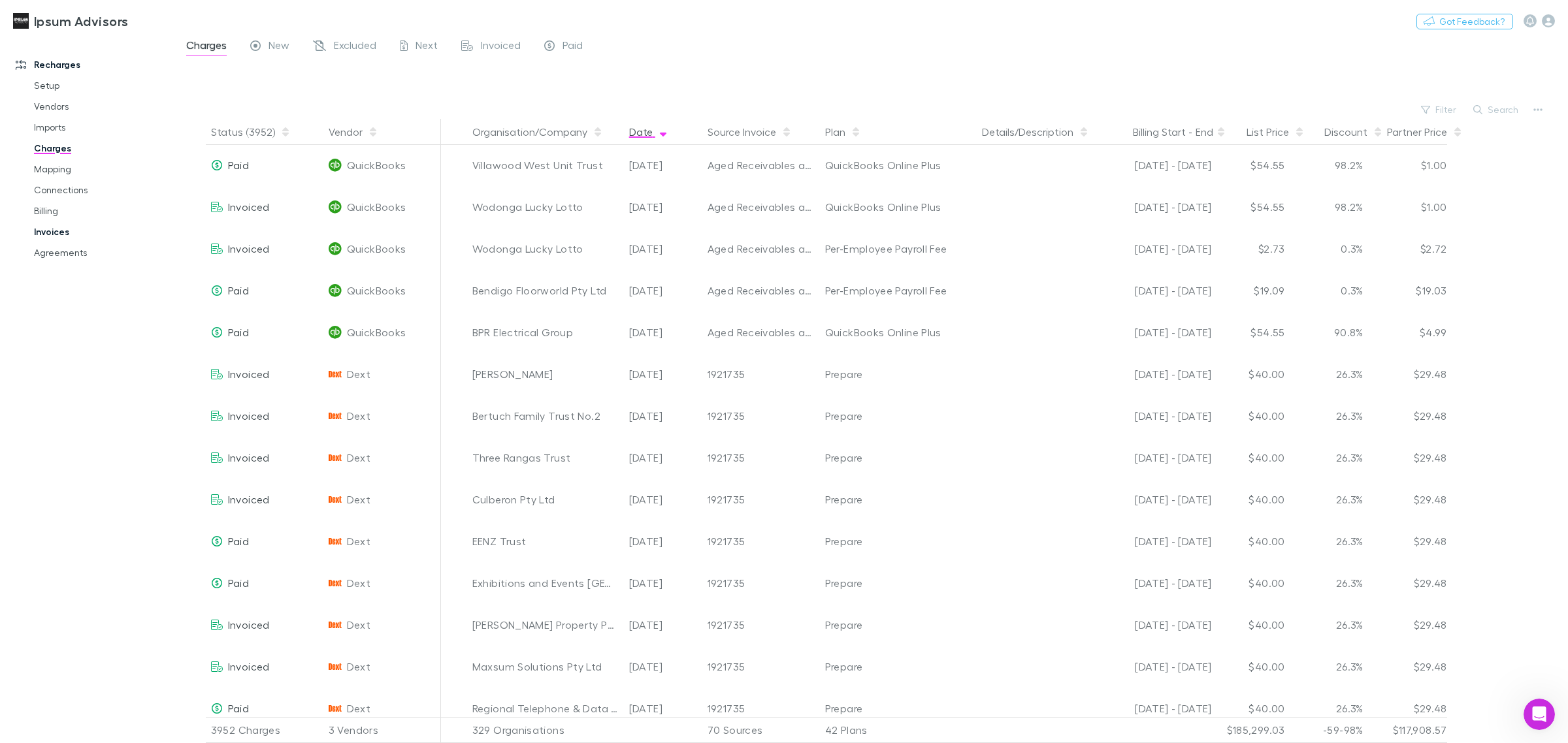
click at [43, 233] on link "Invoices" at bounding box center [102, 232] width 163 height 21
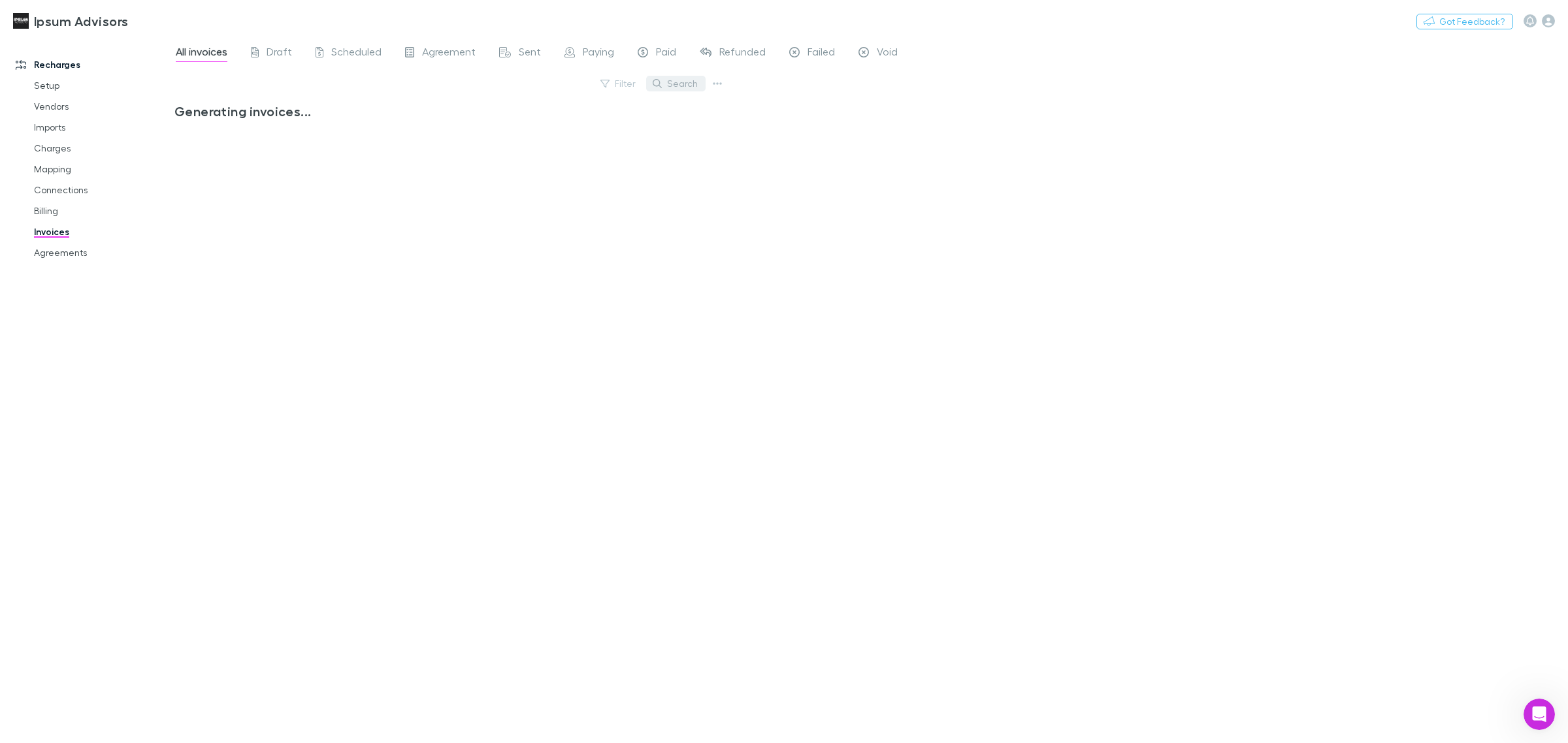
click at [666, 82] on button "Search" at bounding box center [676, 84] width 59 height 16
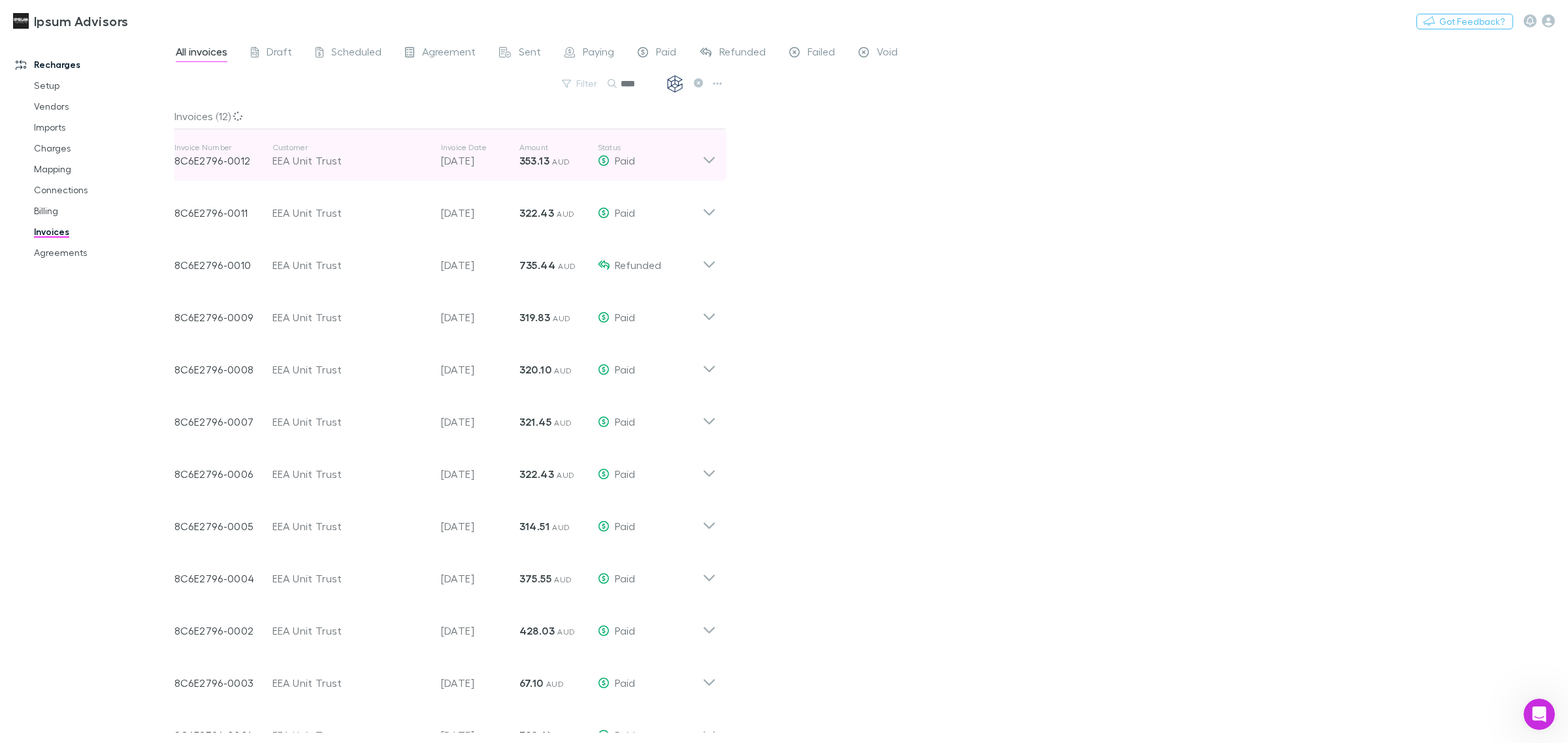
type input "****"
click at [712, 161] on icon at bounding box center [709, 155] width 14 height 27
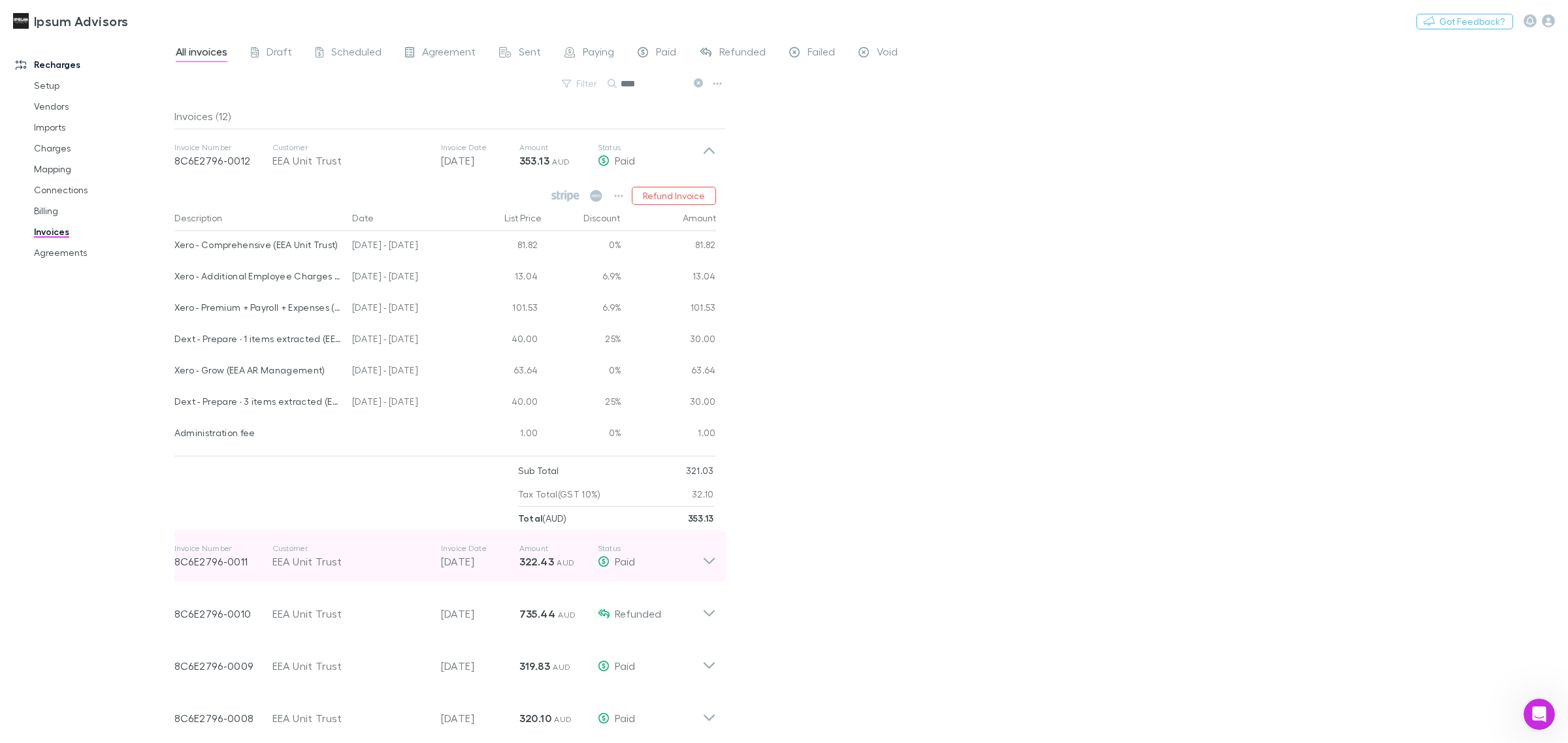
click at [704, 561] on icon at bounding box center [709, 556] width 14 height 27
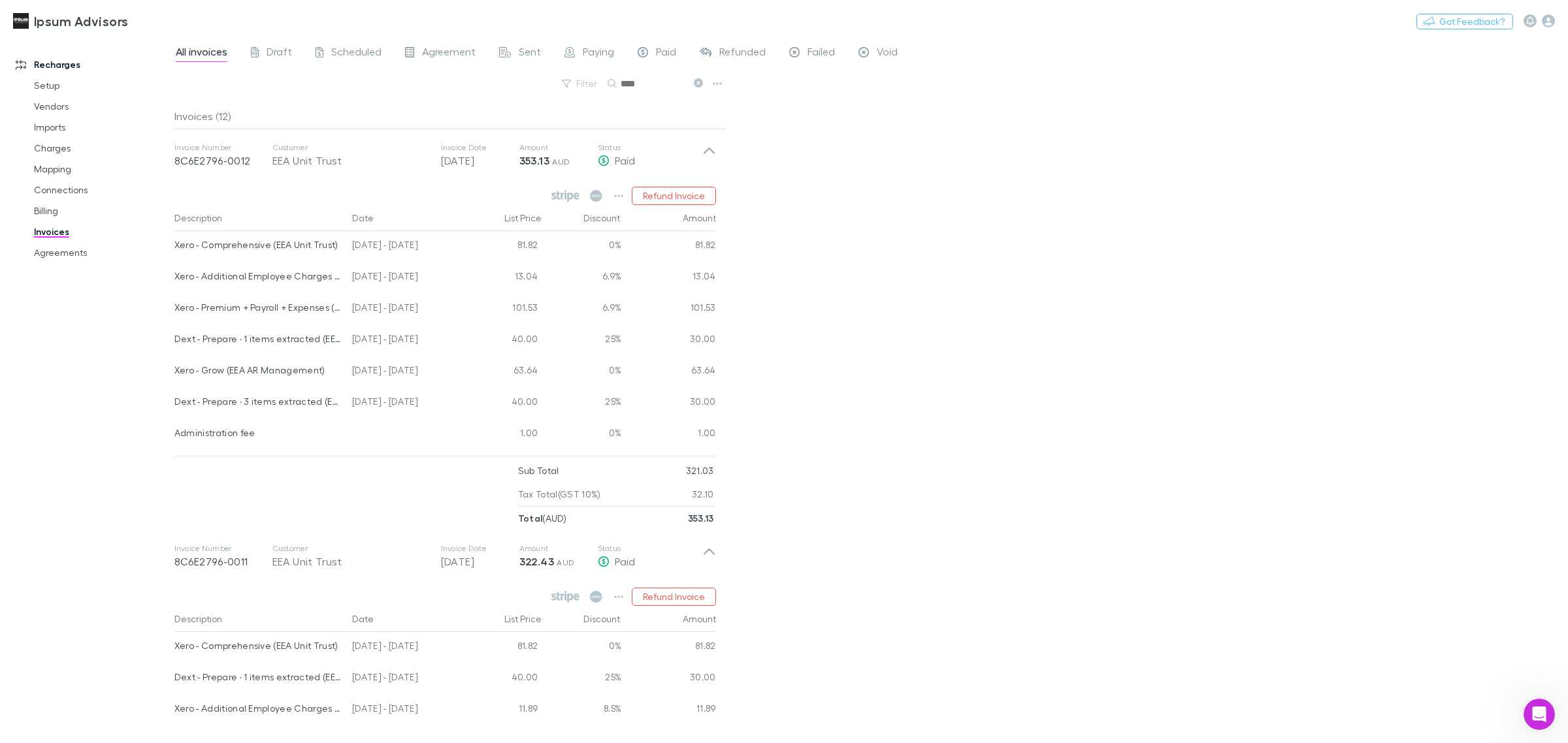
click at [47, 230] on link "Invoices" at bounding box center [102, 232] width 163 height 21
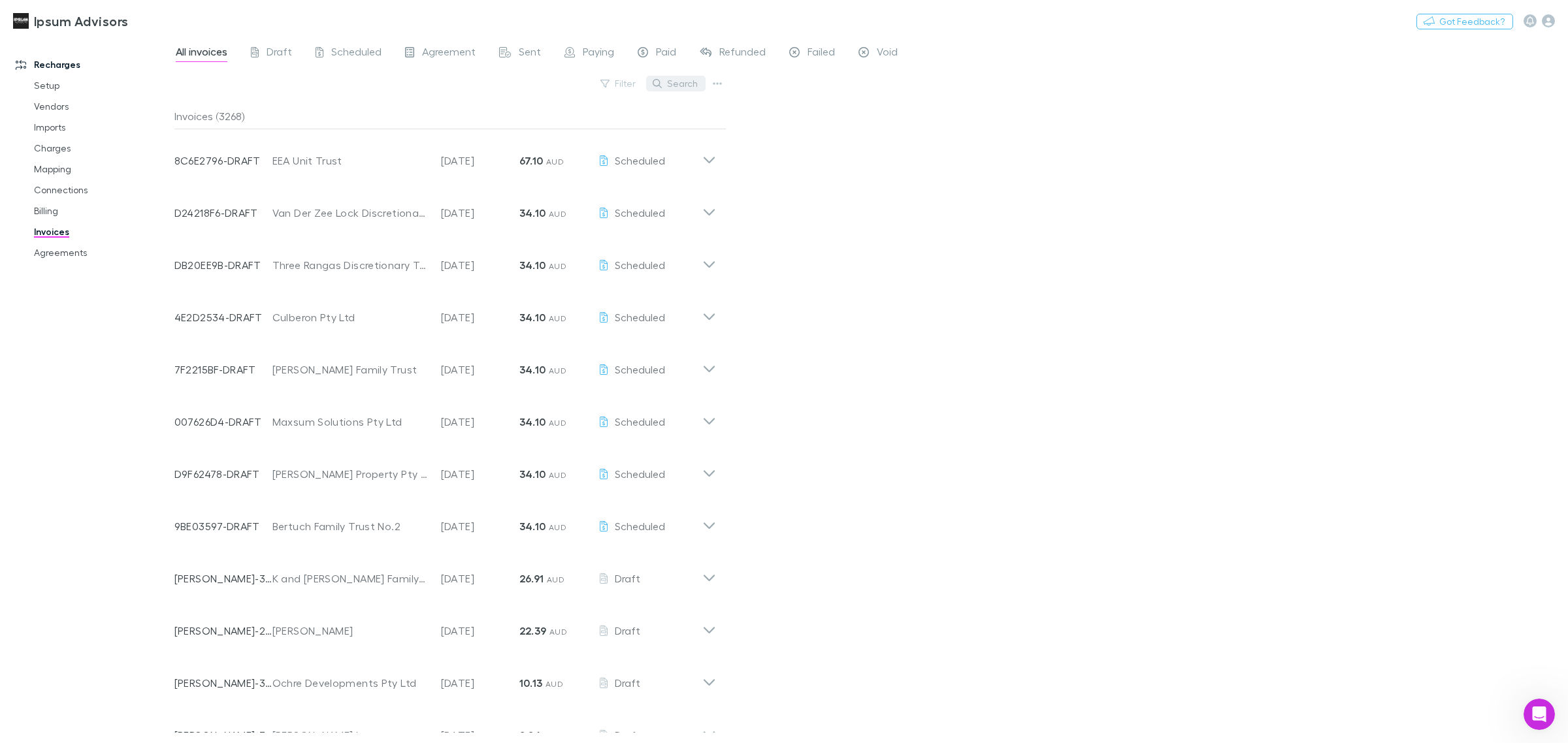
click at [684, 84] on button "Search" at bounding box center [676, 84] width 59 height 16
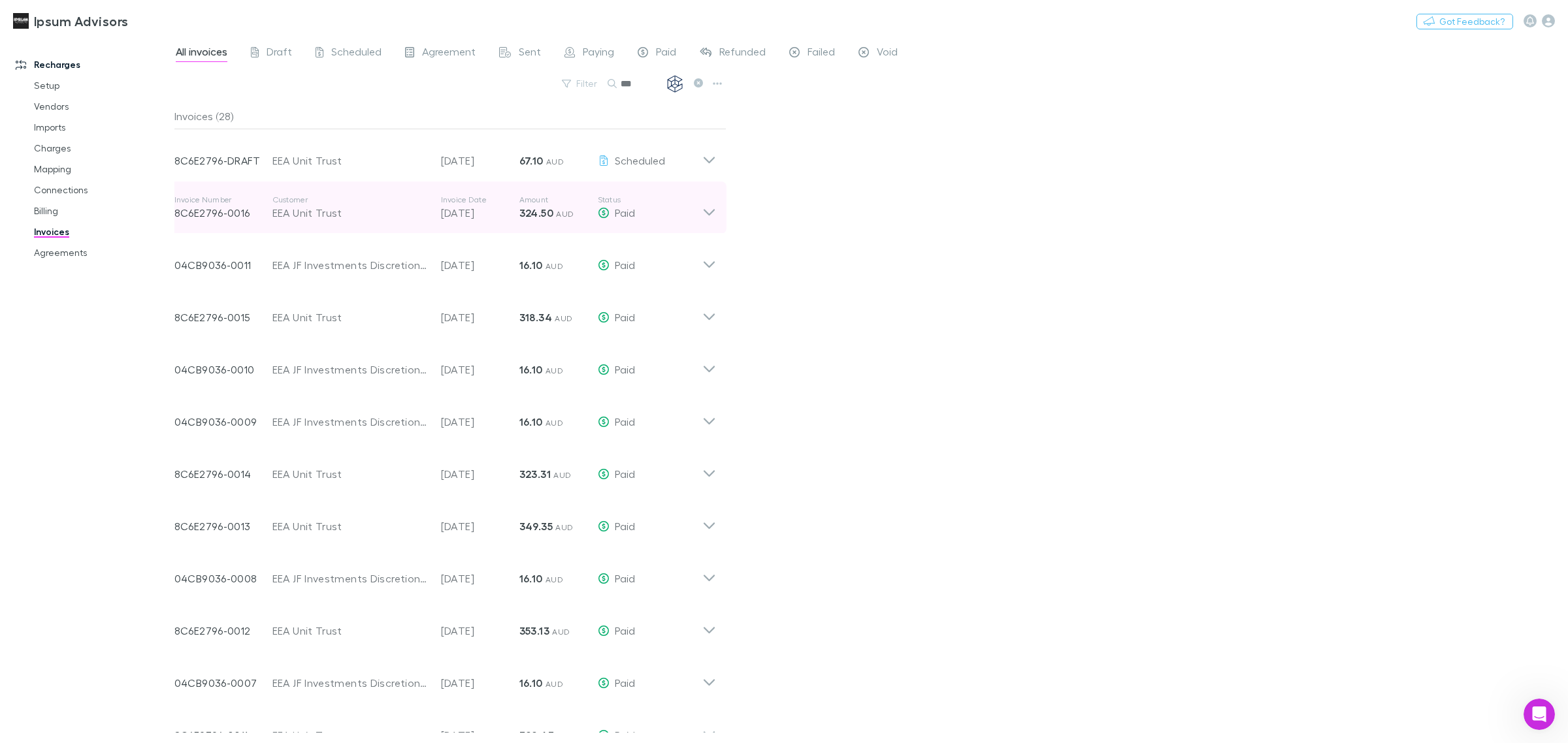
type input "***"
click at [712, 213] on icon at bounding box center [709, 207] width 14 height 27
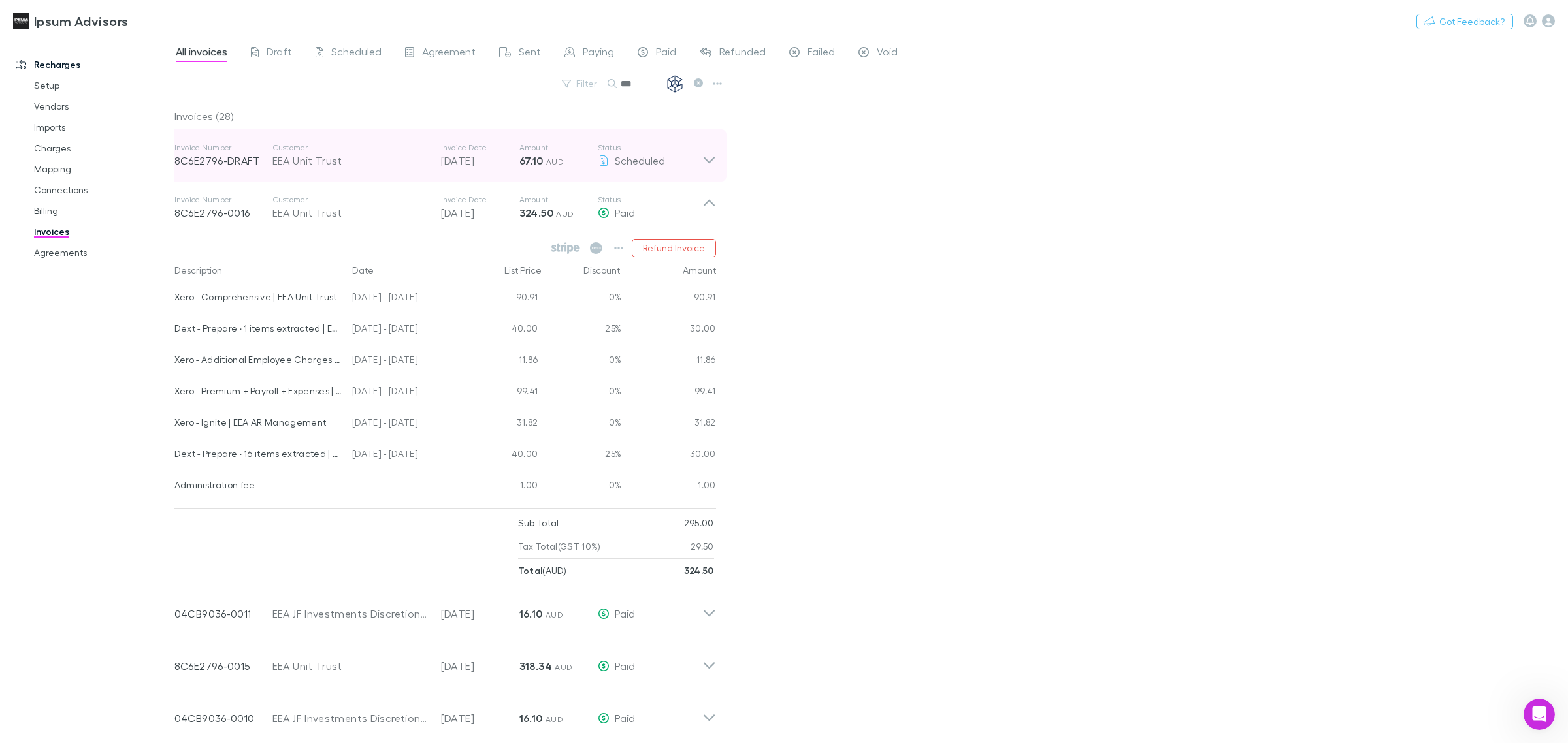
click at [706, 153] on icon at bounding box center [709, 155] width 14 height 27
